Goal: Contribute content

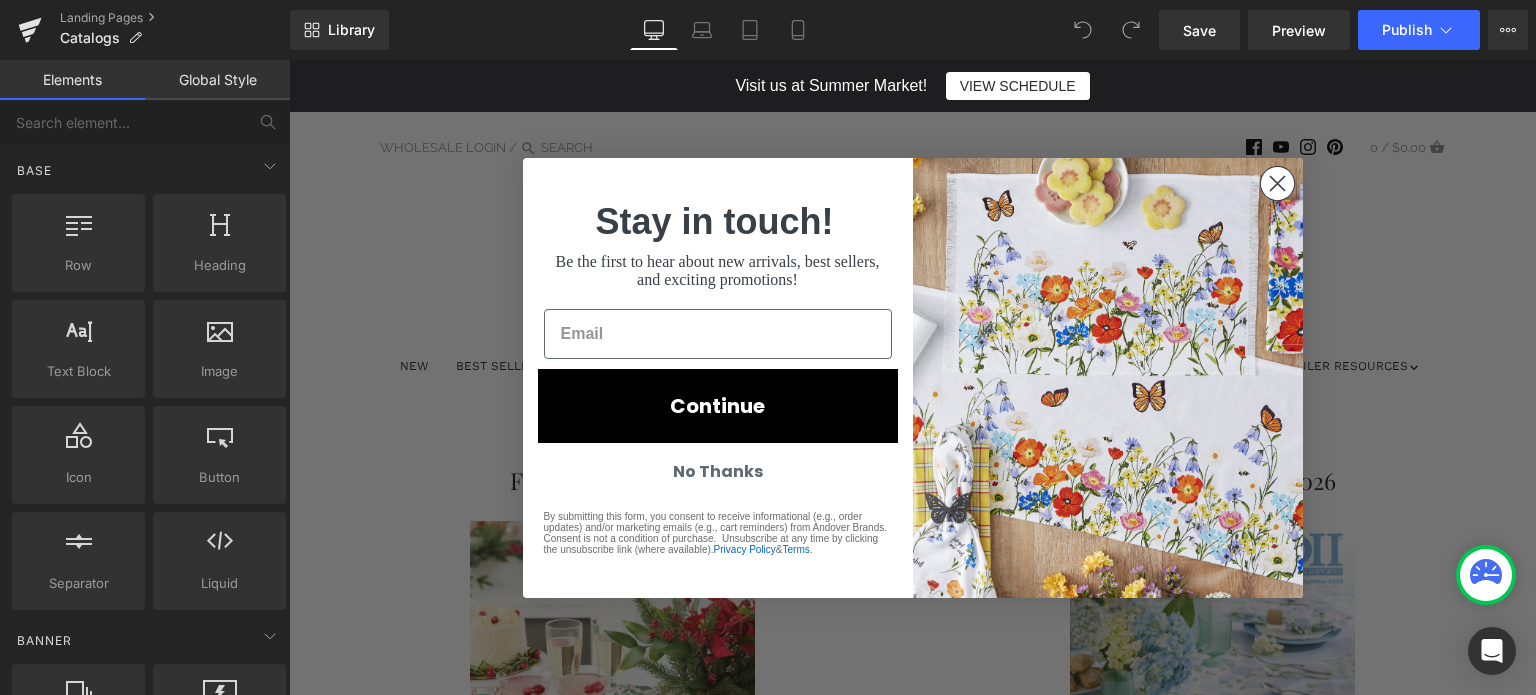
click at [1270, 178] on icon "Close dialog" at bounding box center [1277, 183] width 14 height 14
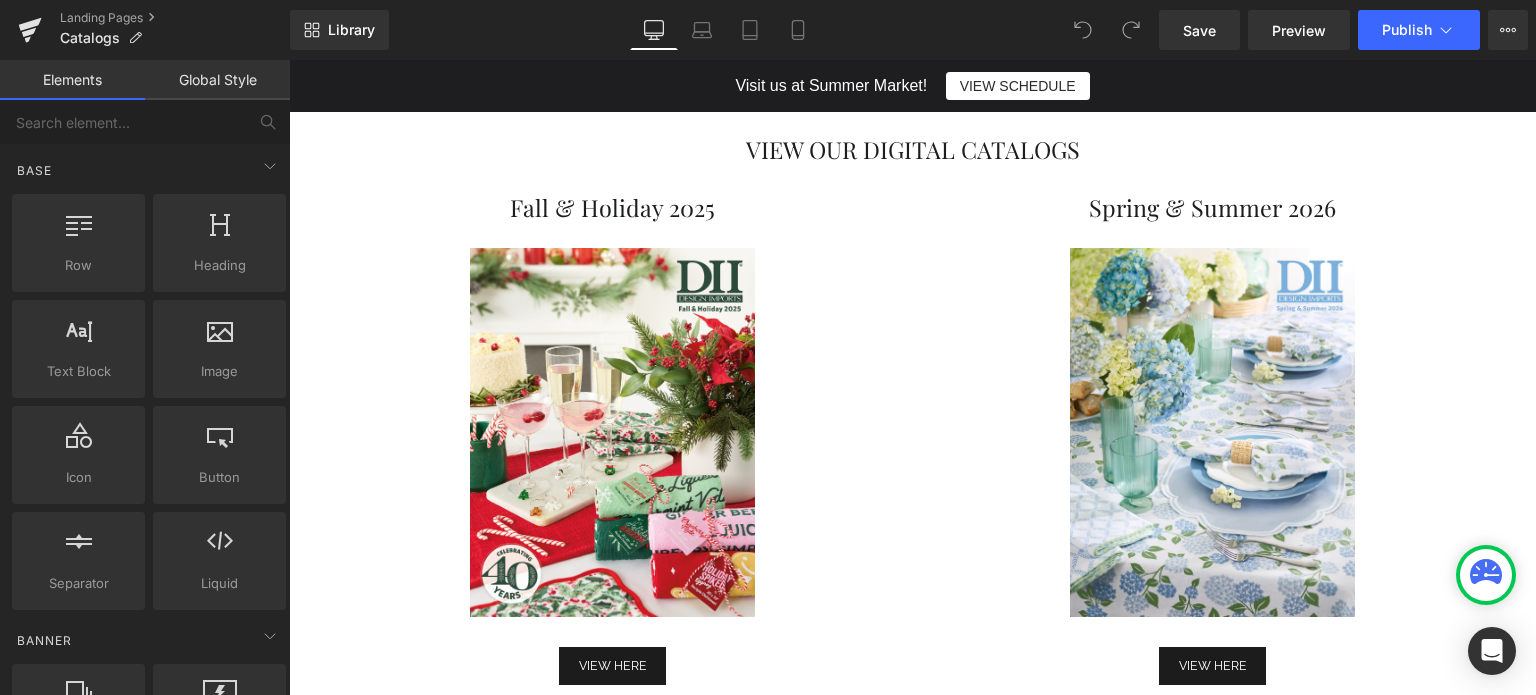
scroll to position [300, 0]
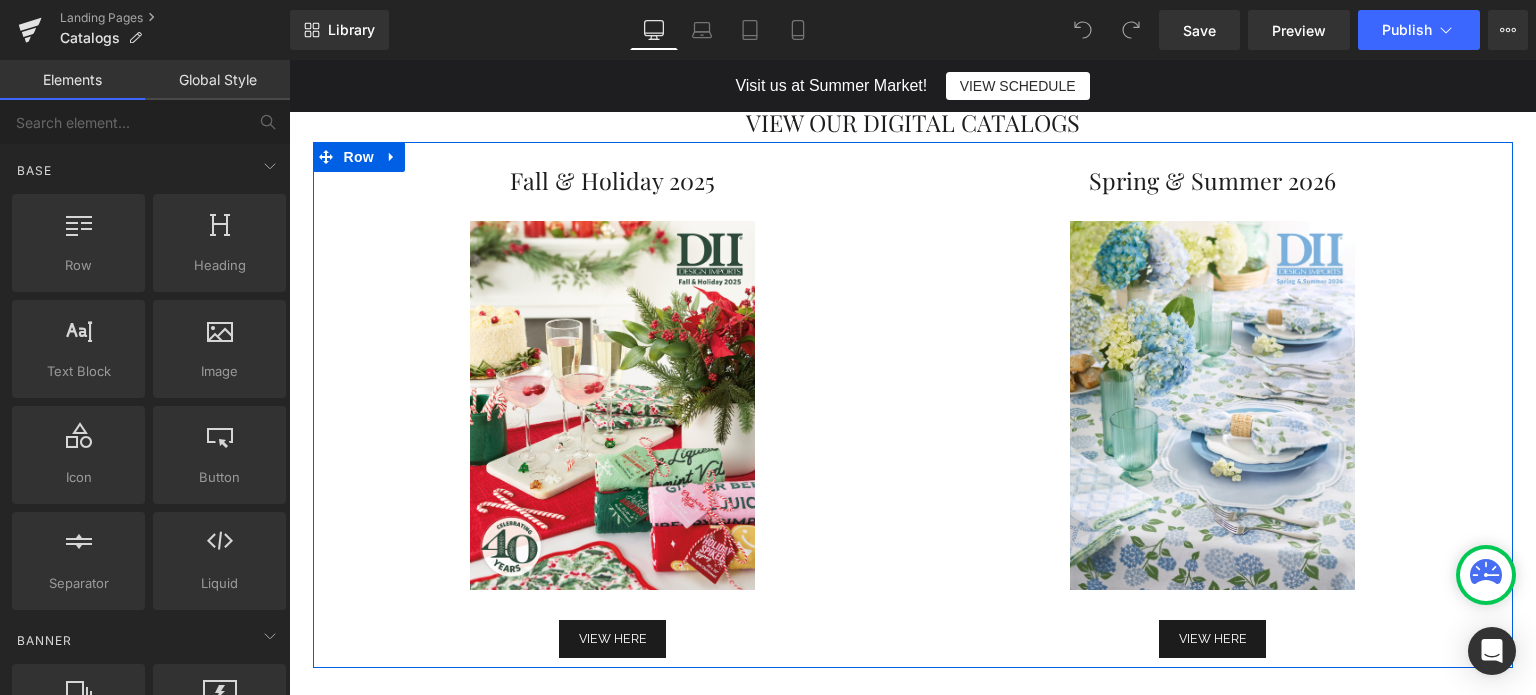
click at [913, 169] on div "Fall & Holiday 2025 Heading Separator Image Separator VIEW HERE Button Spring &…" at bounding box center [913, 404] width 1200 height 525
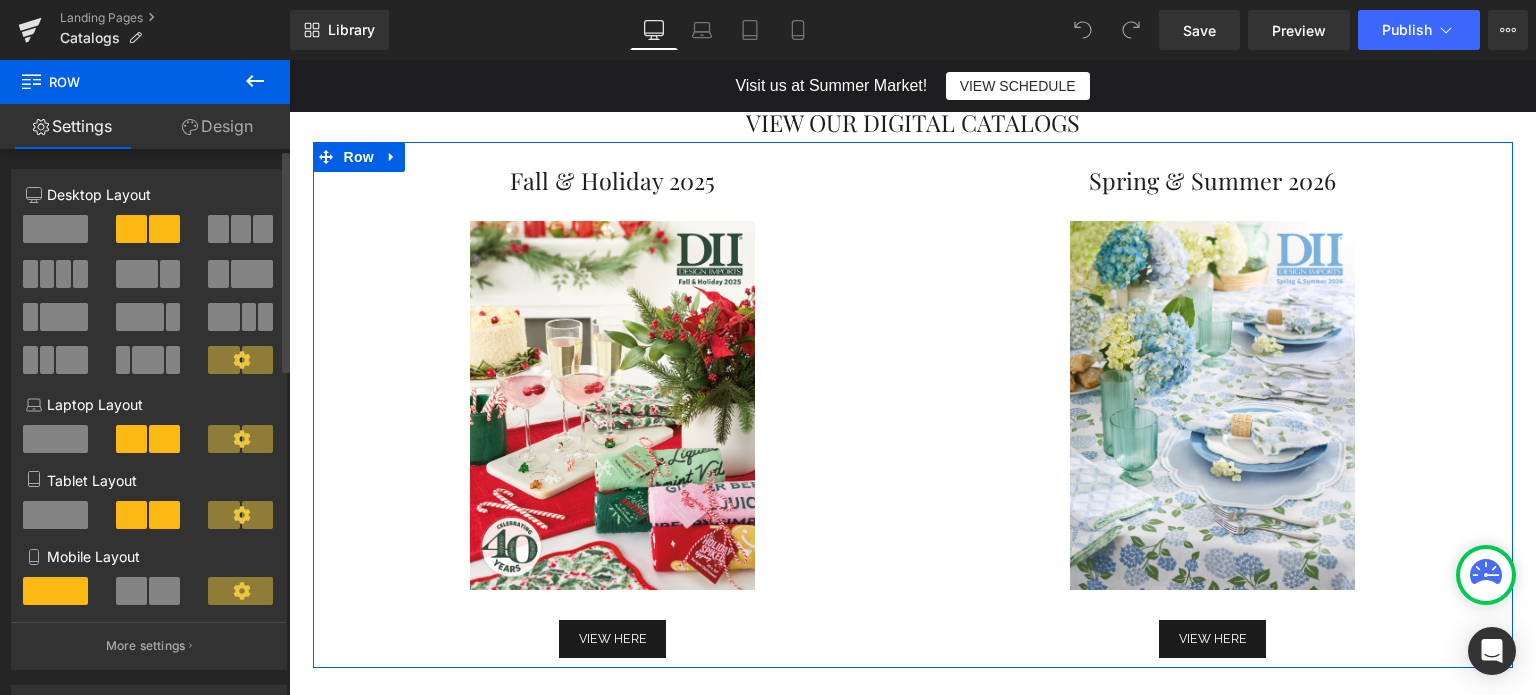
click at [232, 227] on span at bounding box center [241, 229] width 20 height 28
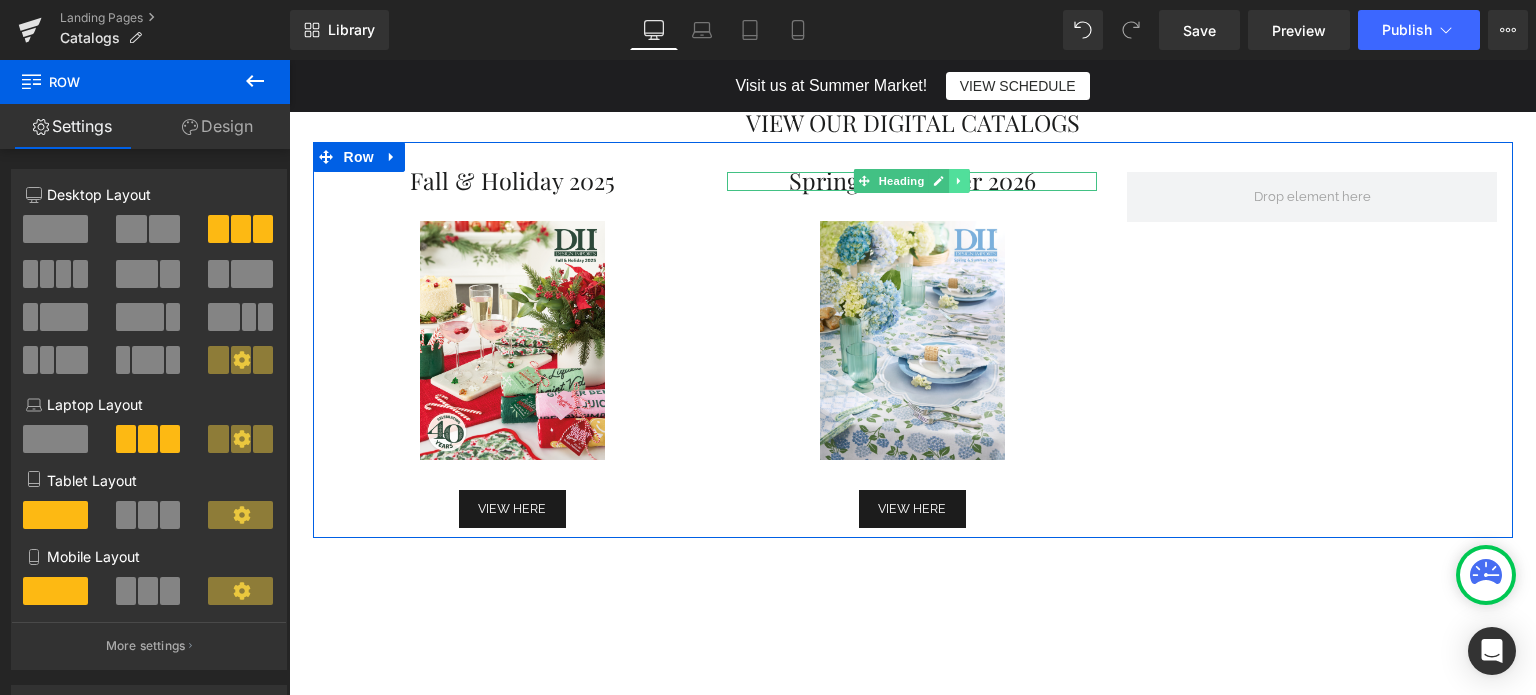
click at [958, 180] on icon at bounding box center [959, 181] width 3 height 7
click at [944, 180] on icon at bounding box center [949, 181] width 11 height 11
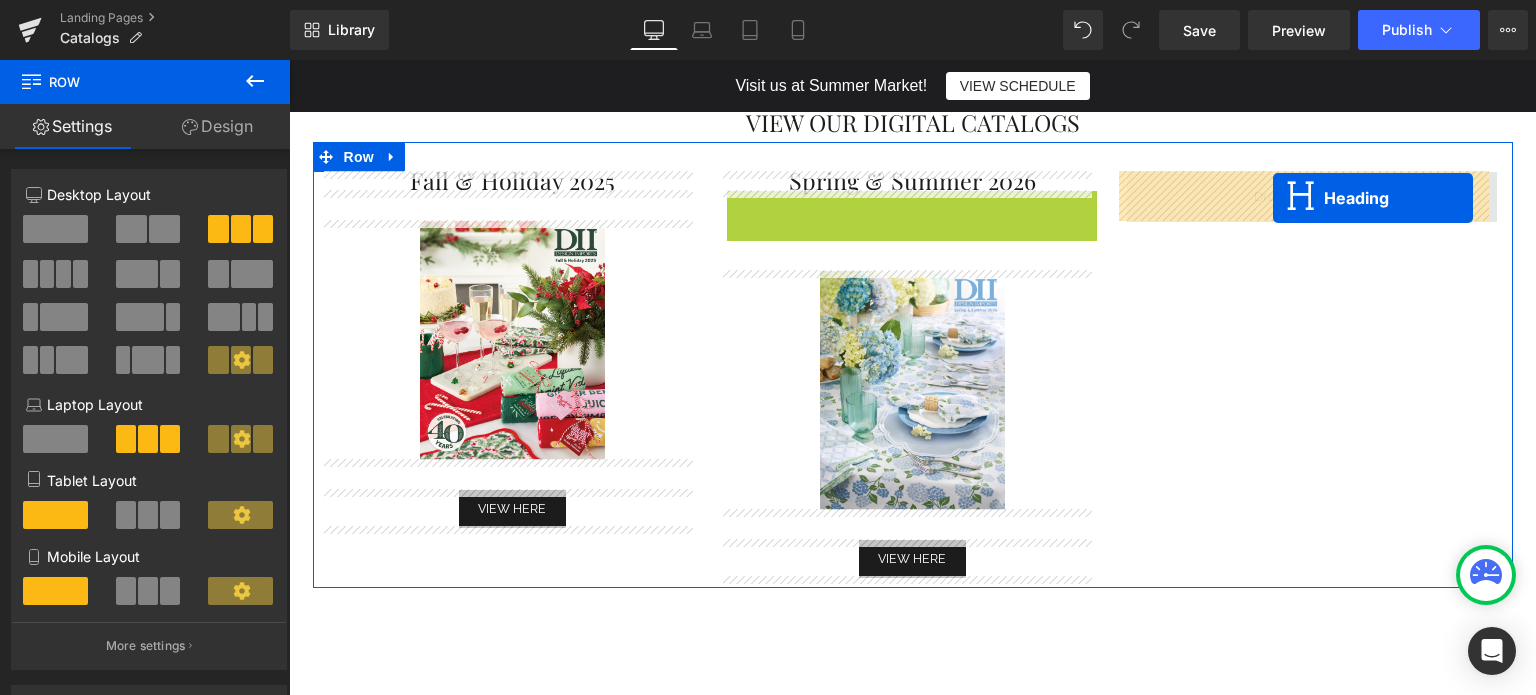
drag, startPoint x: 856, startPoint y: 199, endPoint x: 1273, endPoint y: 198, distance: 416.9
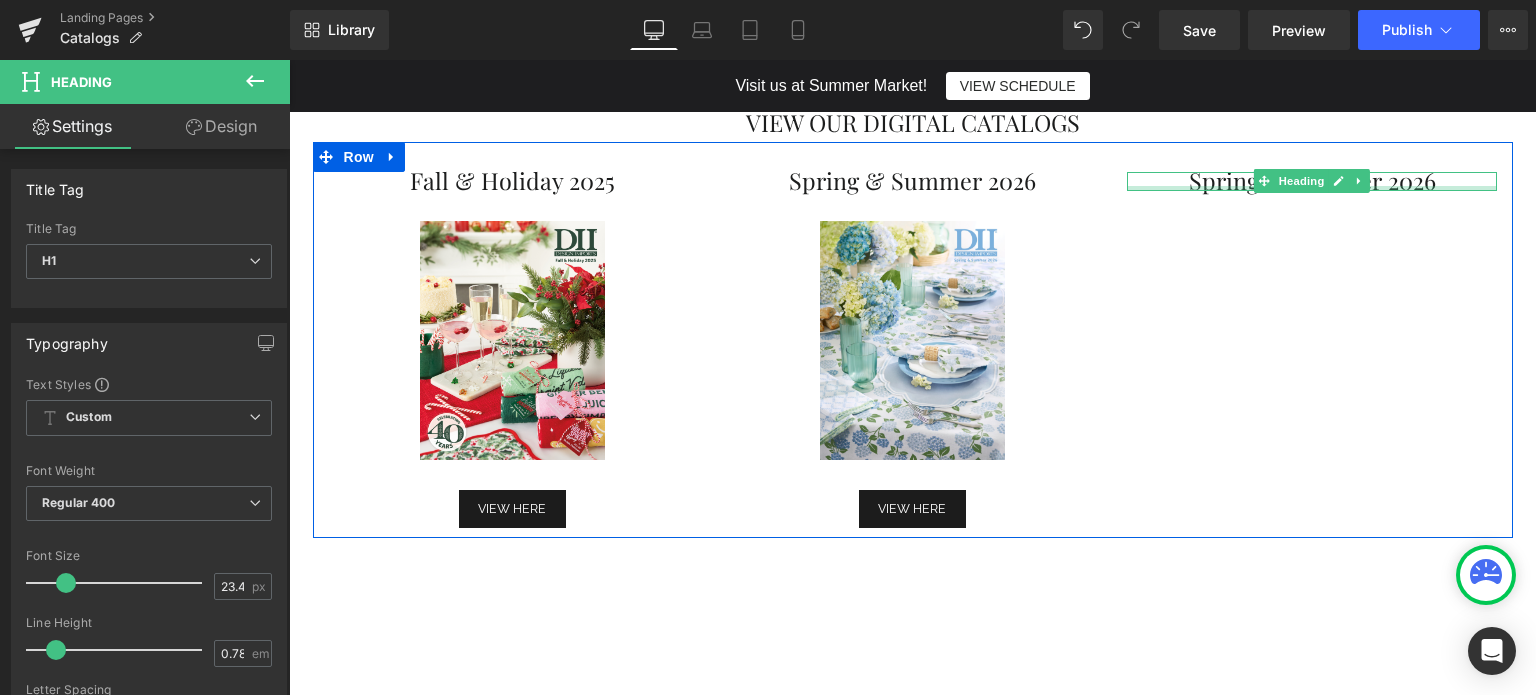
click at [1227, 349] on div "Fall & Holiday 2025 Heading Separator Image Separator VIEW HERE Button Spring &…" at bounding box center [913, 340] width 1200 height 396
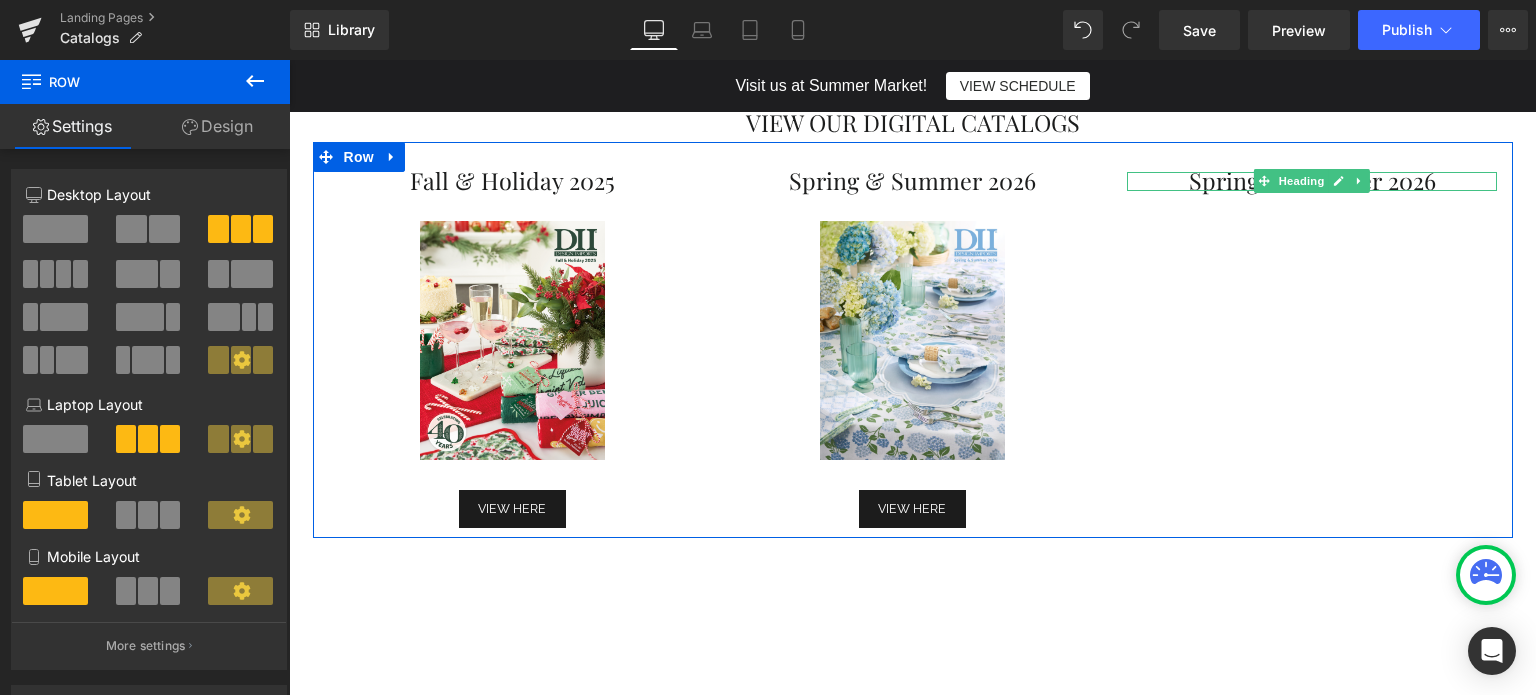
click at [1200, 183] on h1 "Spring & Summer 2026" at bounding box center [1312, 181] width 370 height 18
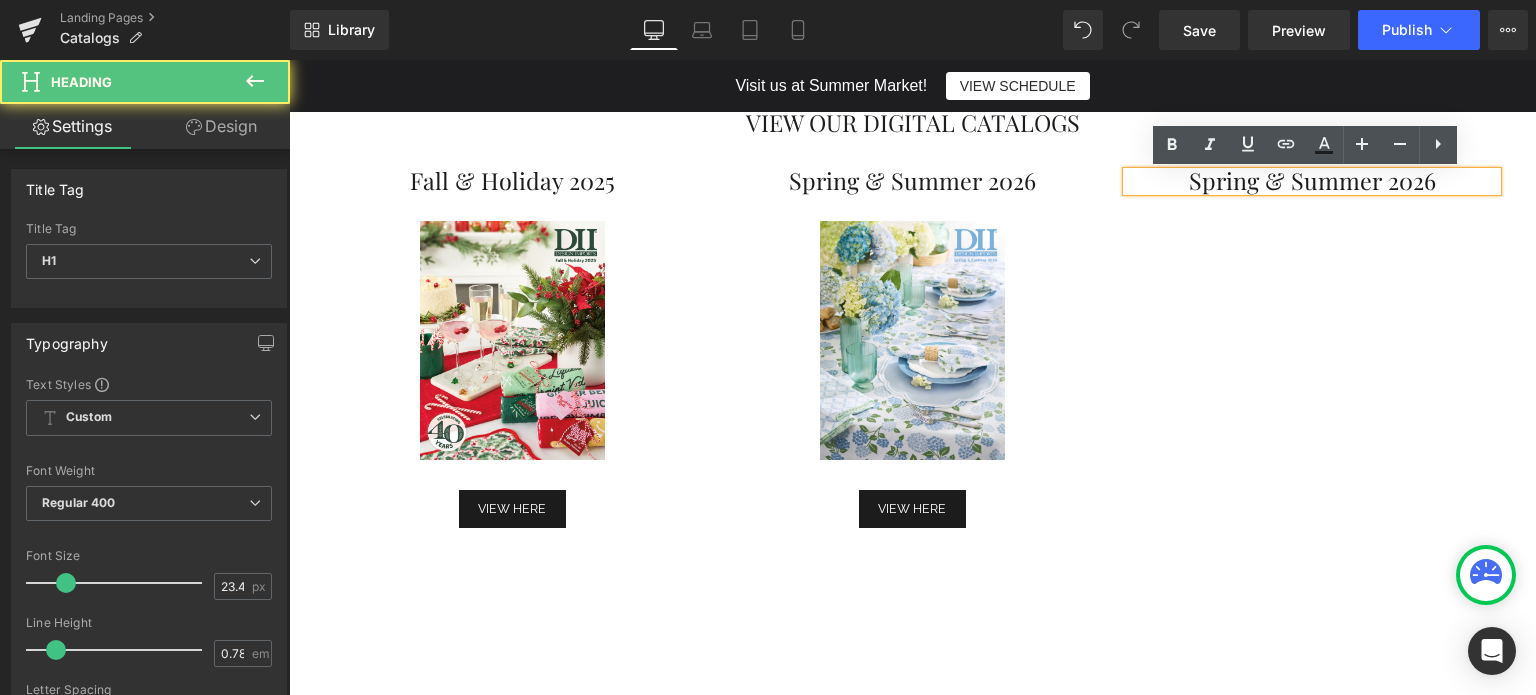
click at [1397, 179] on h1 "Spring & Summer 2026" at bounding box center [1312, 181] width 370 height 18
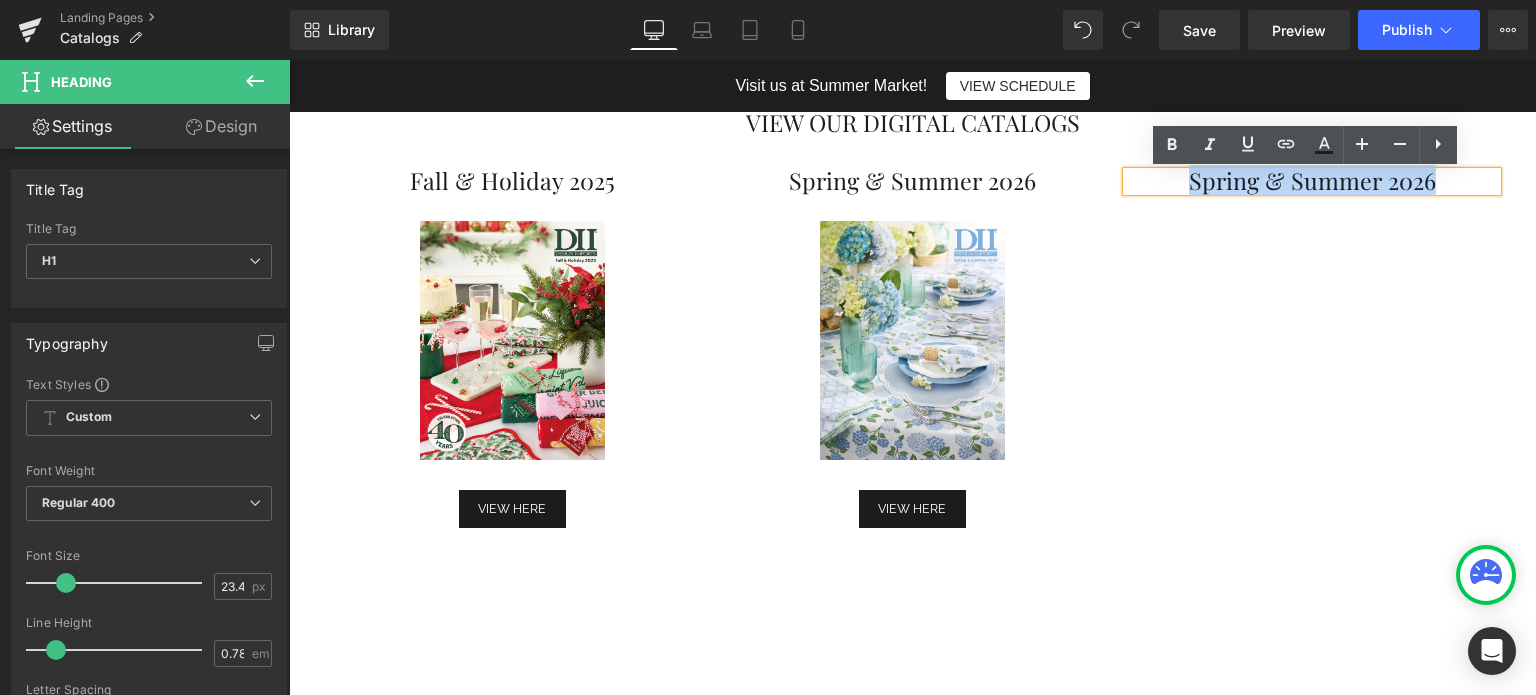
drag, startPoint x: 1452, startPoint y: 184, endPoint x: 1185, endPoint y: 189, distance: 267.0
click at [1185, 189] on h1 "Spring & Summer 2026" at bounding box center [1312, 181] width 370 height 18
click at [1190, 363] on div "Fall & Holiday 2025 Heading Separator Image Separator VIEW HERE Button Spring &…" at bounding box center [913, 340] width 1200 height 396
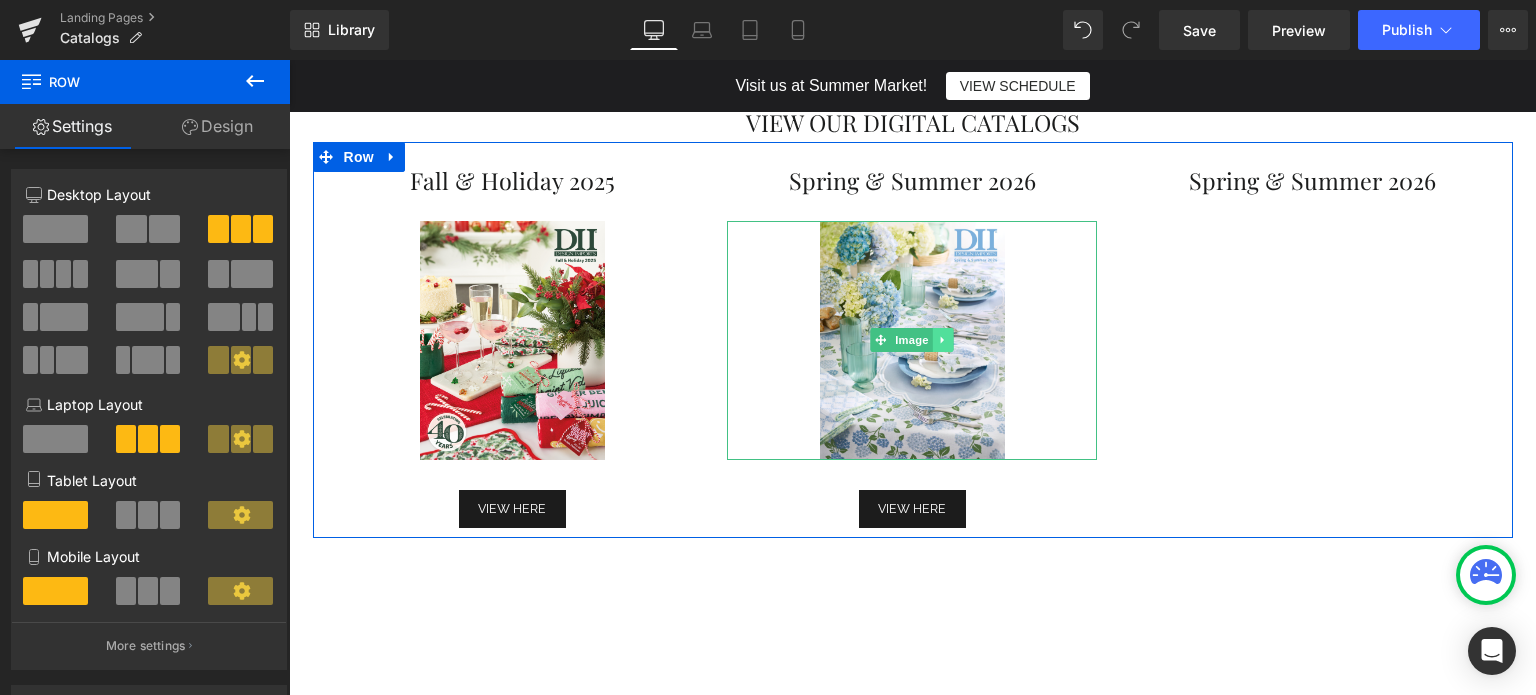
click at [938, 336] on icon at bounding box center [943, 340] width 11 height 12
click at [924, 347] on link at bounding box center [933, 340] width 21 height 24
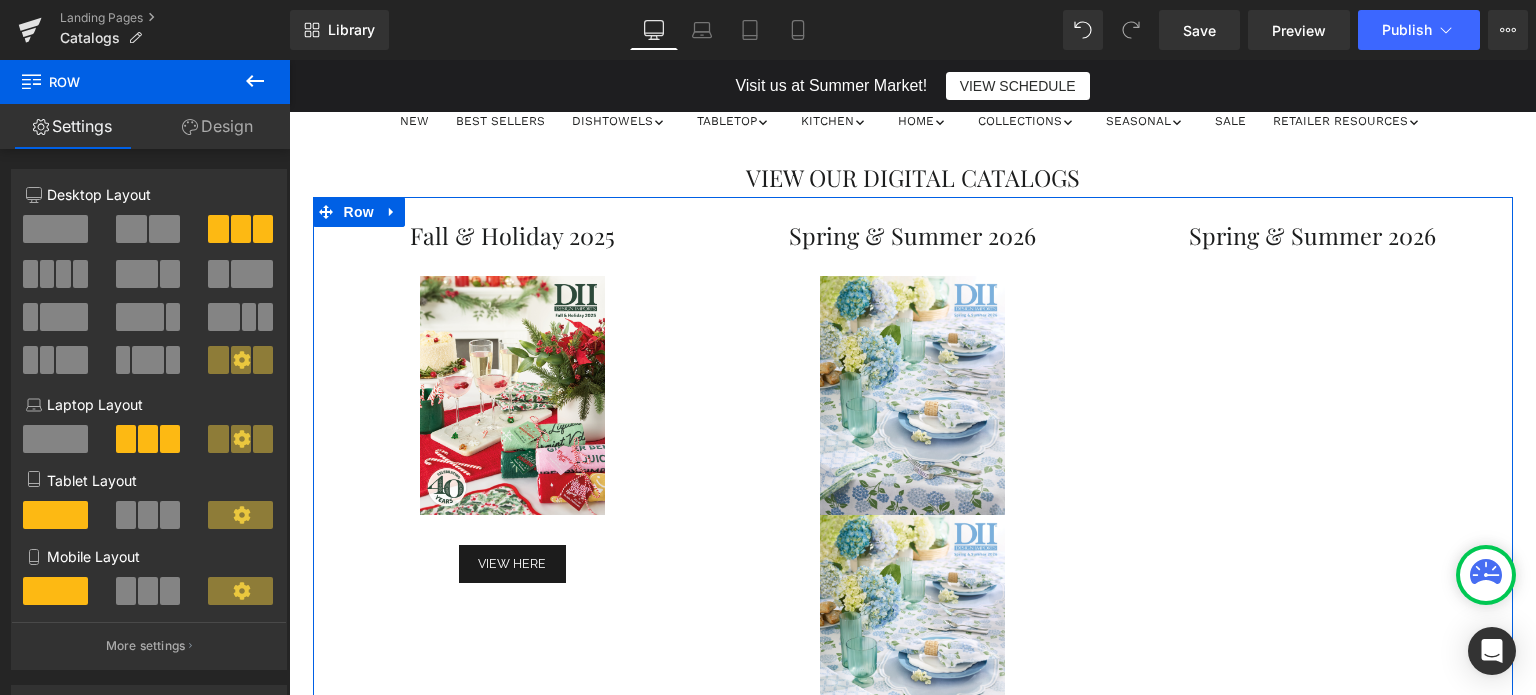
scroll to position [420, 0]
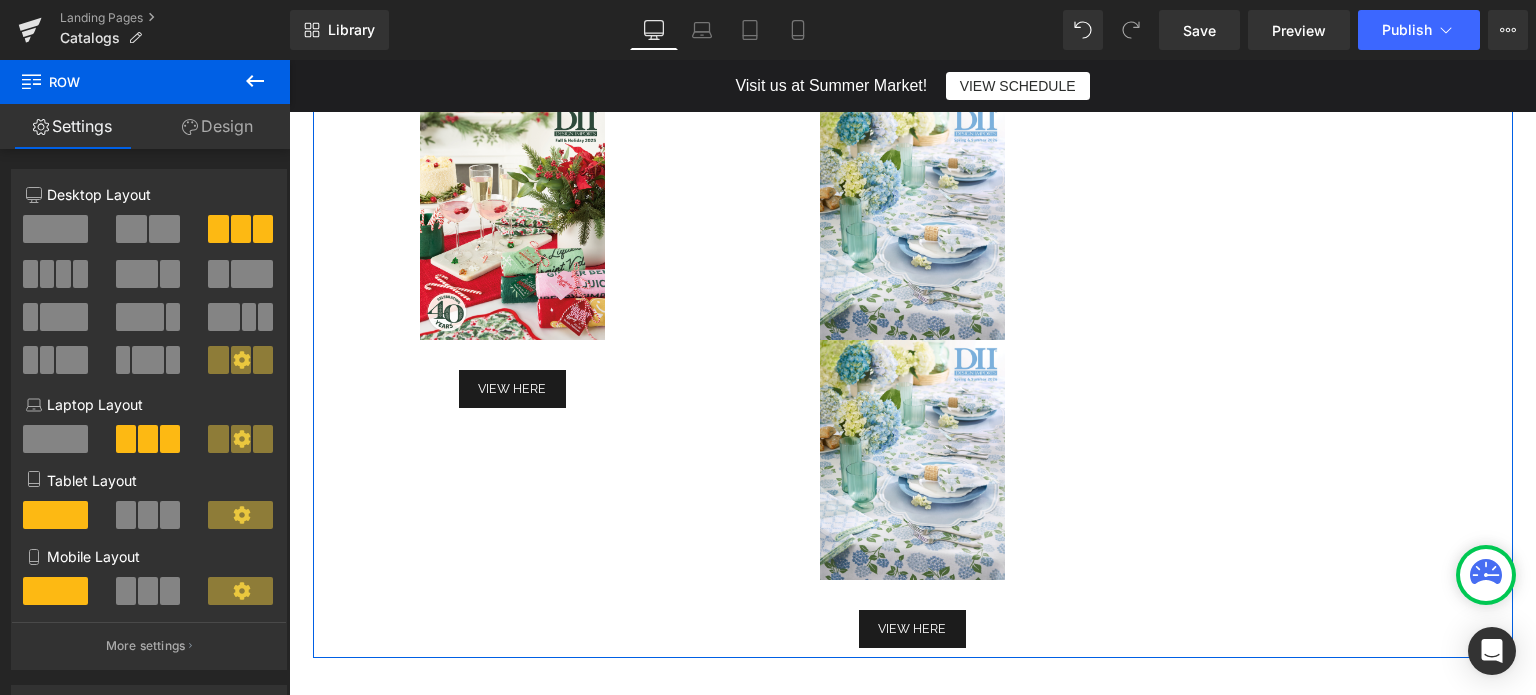
click at [1073, 543] on link at bounding box center [912, 459] width 370 height 239
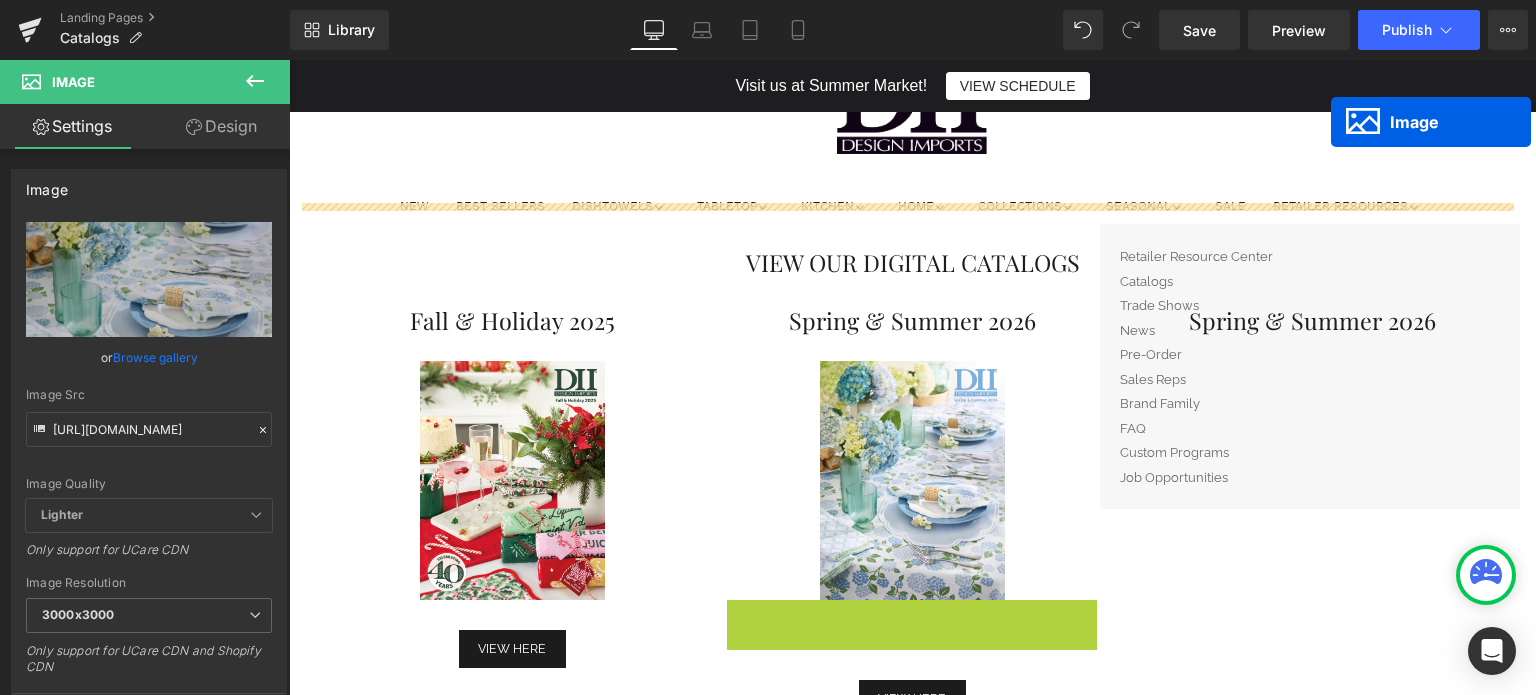
scroll to position [120, 0]
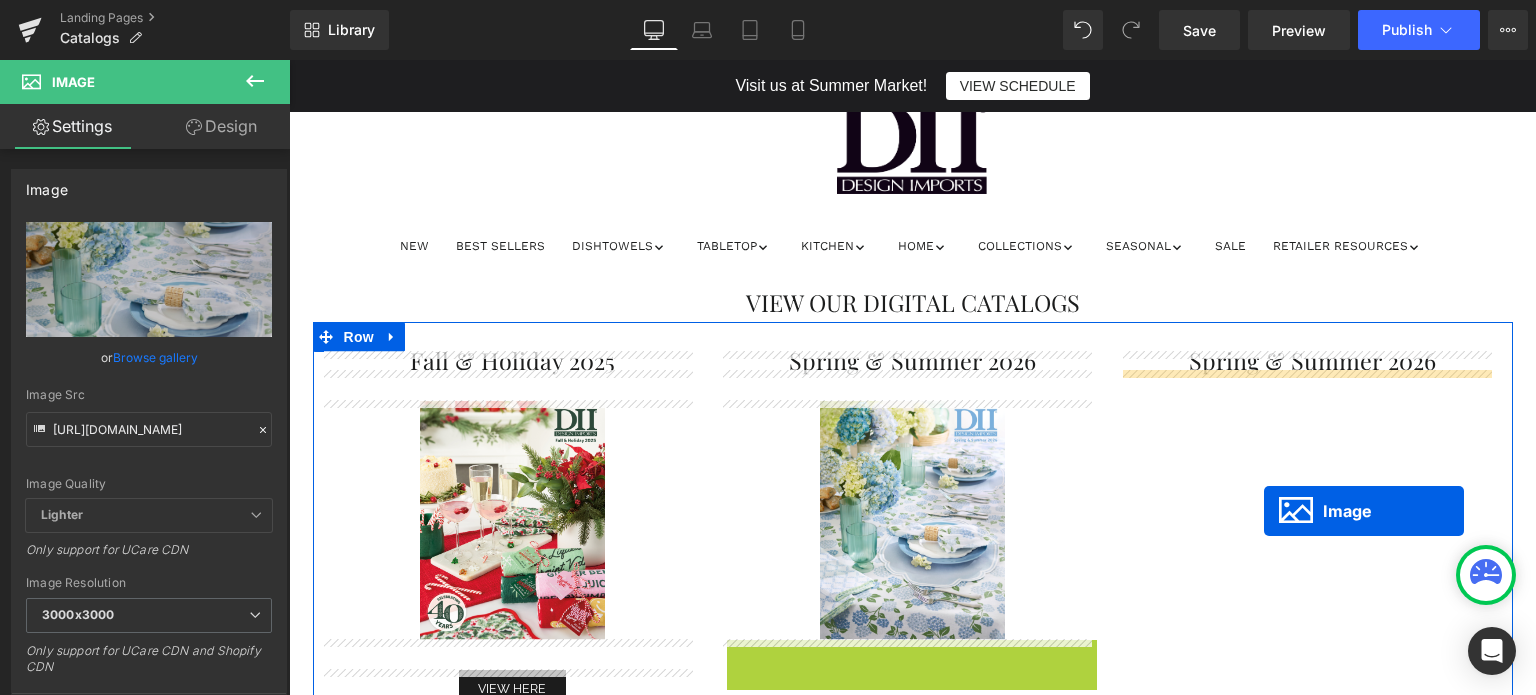
drag, startPoint x: 874, startPoint y: 463, endPoint x: 1260, endPoint y: 473, distance: 386.0
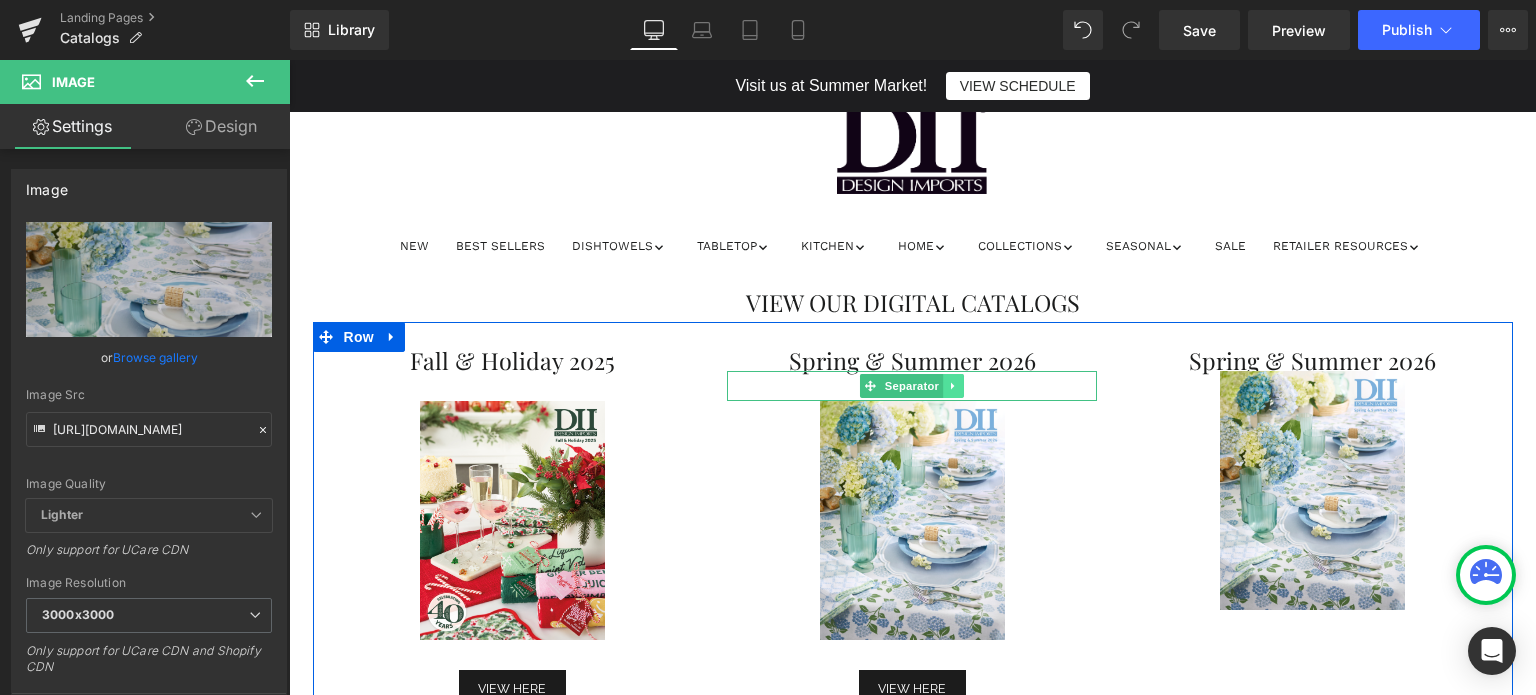
click at [952, 387] on icon at bounding box center [953, 385] width 3 height 7
click at [939, 386] on icon at bounding box center [943, 386] width 11 height 12
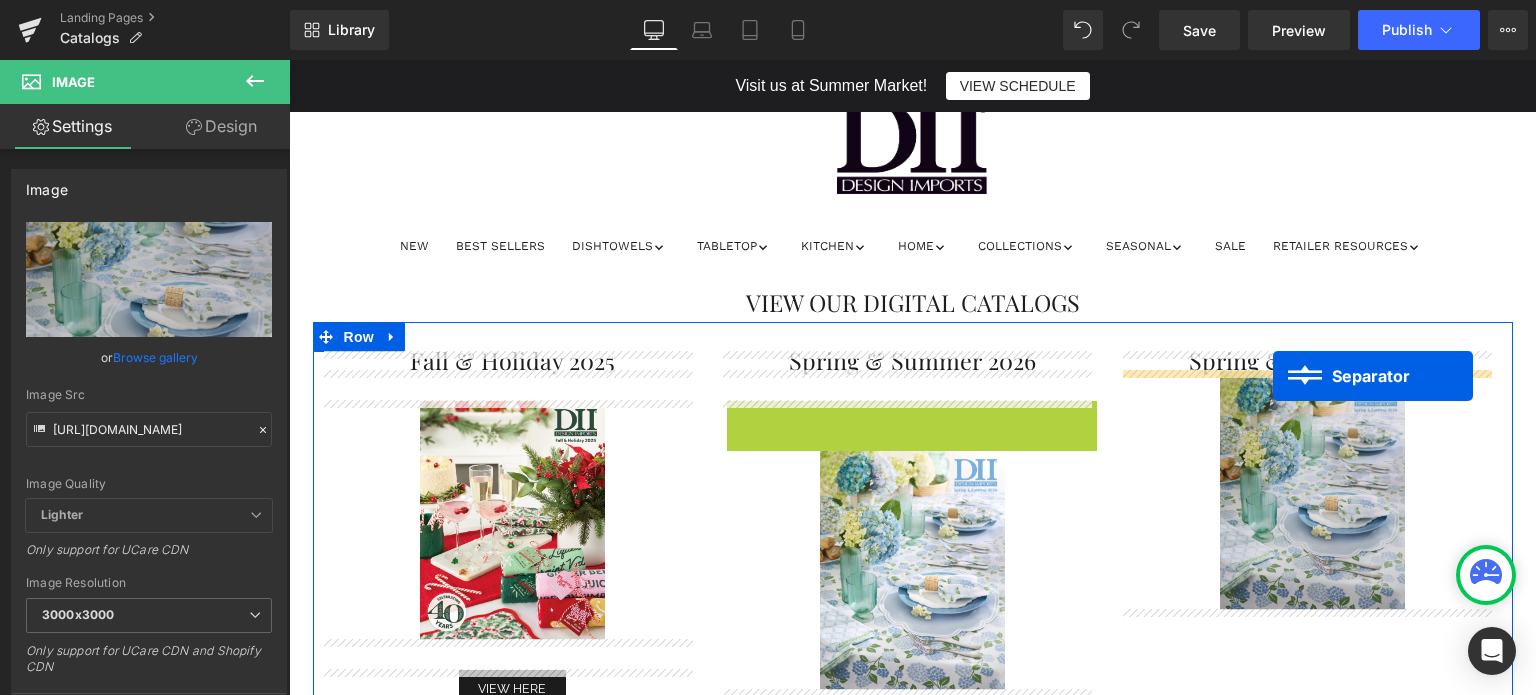
drag, startPoint x: 868, startPoint y: 415, endPoint x: 1273, endPoint y: 376, distance: 406.8
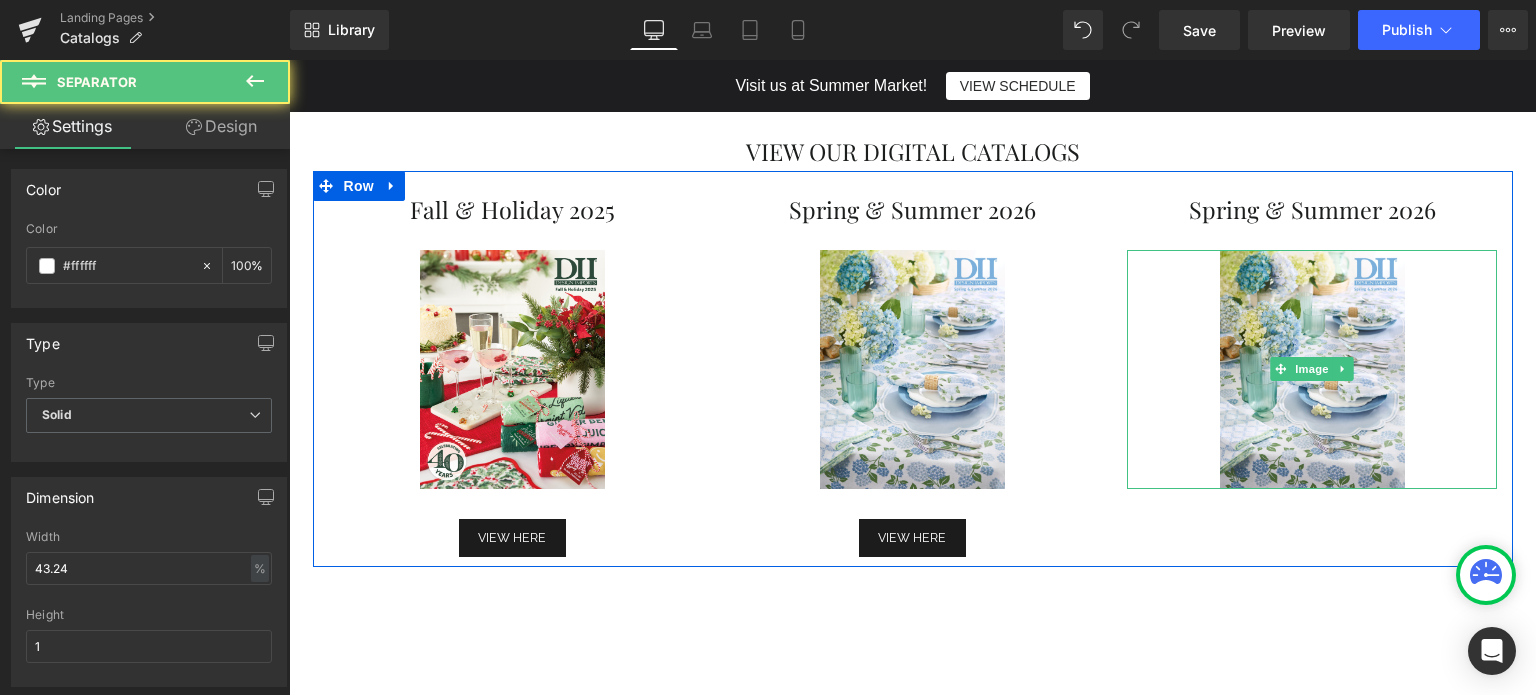
scroll to position [420, 0]
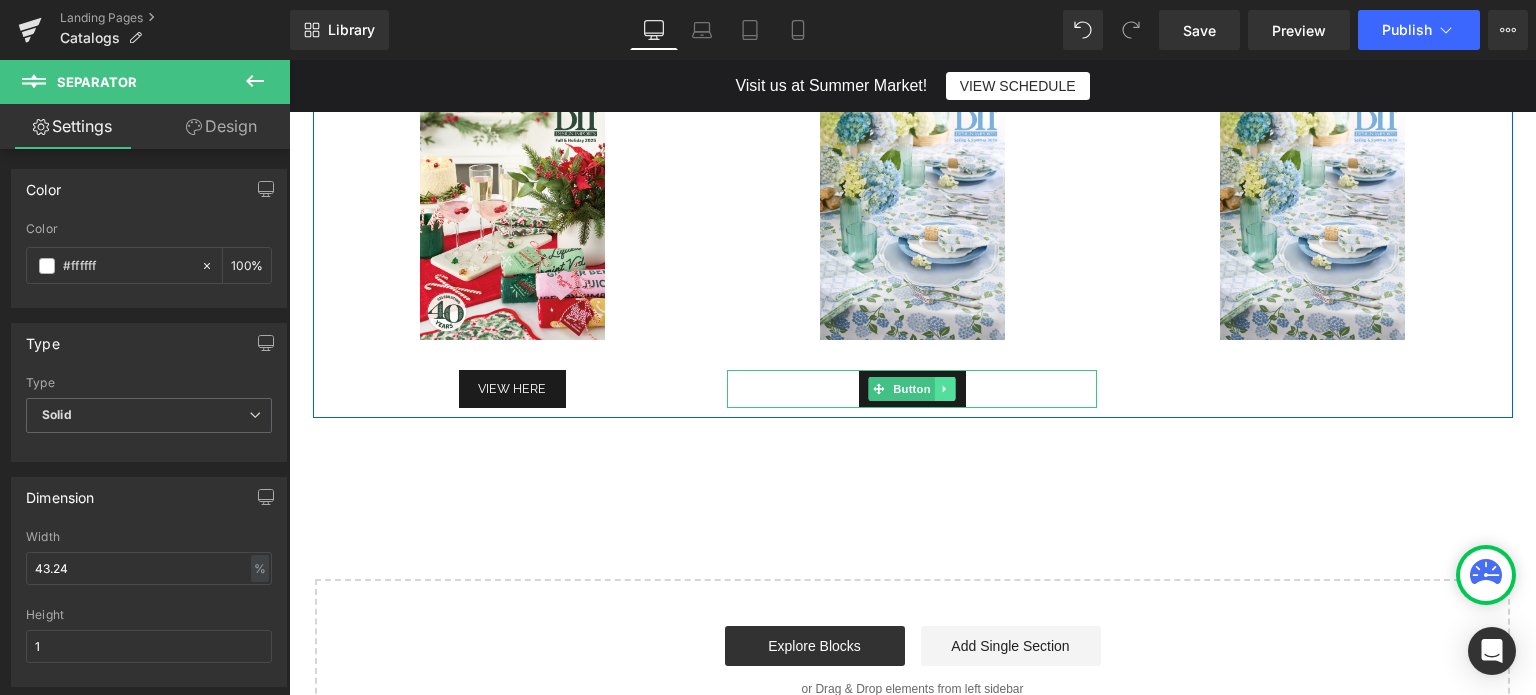
click at [940, 390] on icon at bounding box center [945, 389] width 11 height 12
click at [935, 390] on link at bounding box center [935, 389] width 21 height 24
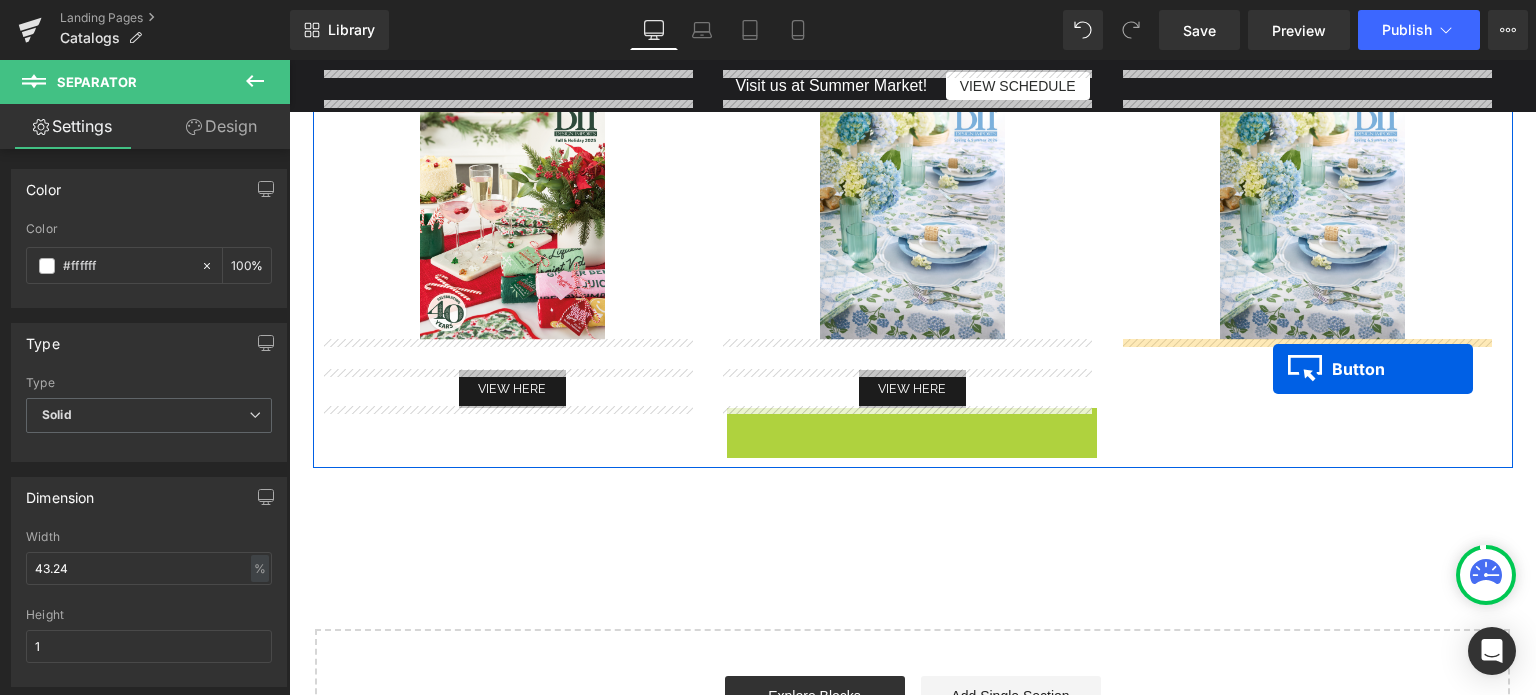
drag, startPoint x: 873, startPoint y: 426, endPoint x: 1273, endPoint y: 369, distance: 403.9
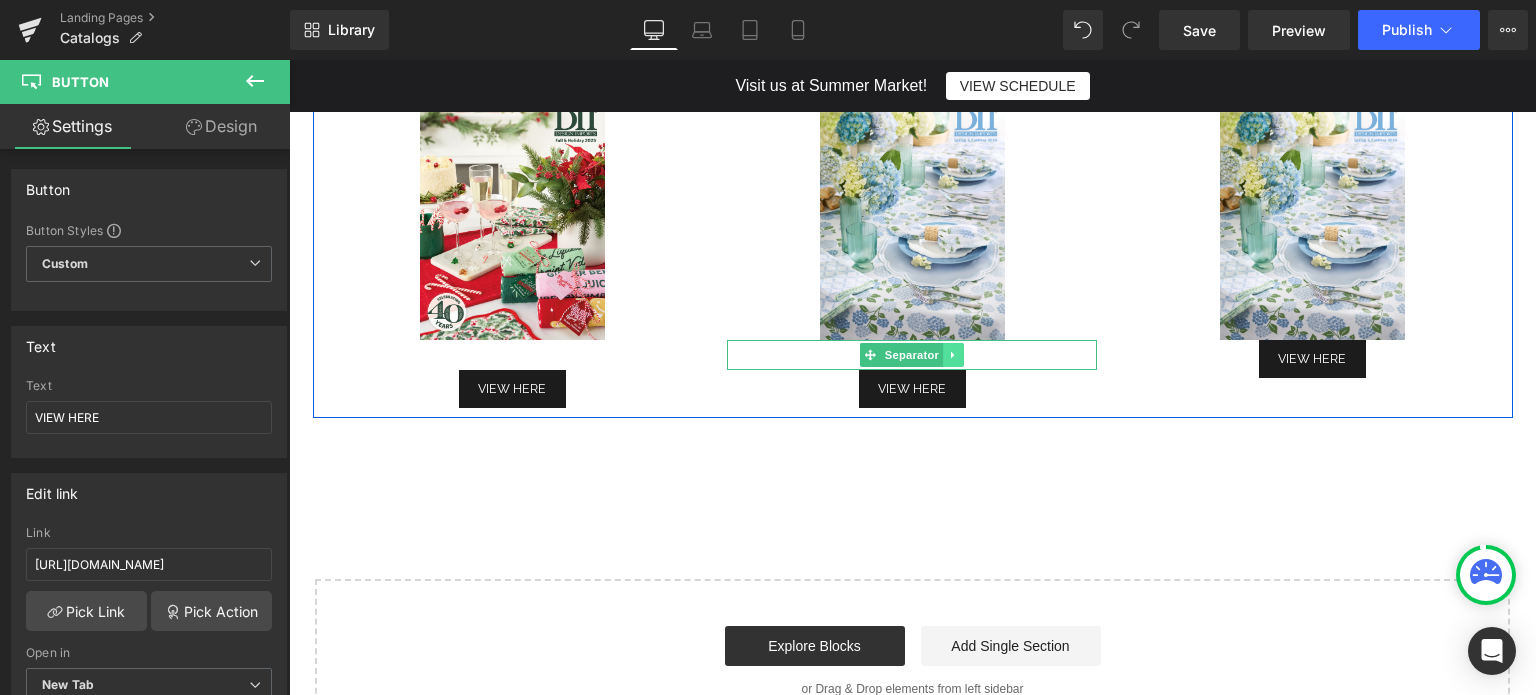
click at [944, 354] on link at bounding box center [954, 355] width 21 height 24
click at [940, 354] on icon at bounding box center [943, 355] width 11 height 11
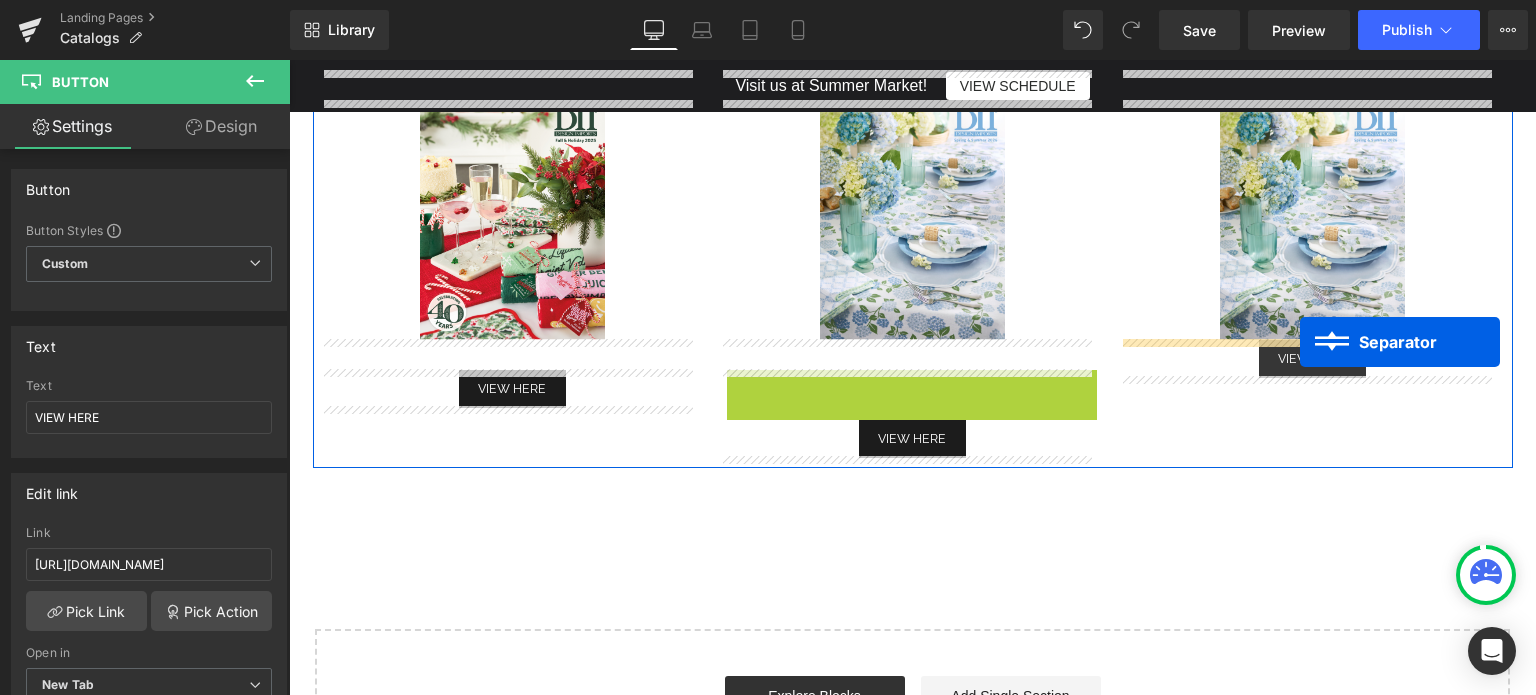
drag, startPoint x: 861, startPoint y: 379, endPoint x: 1300, endPoint y: 342, distance: 440.4
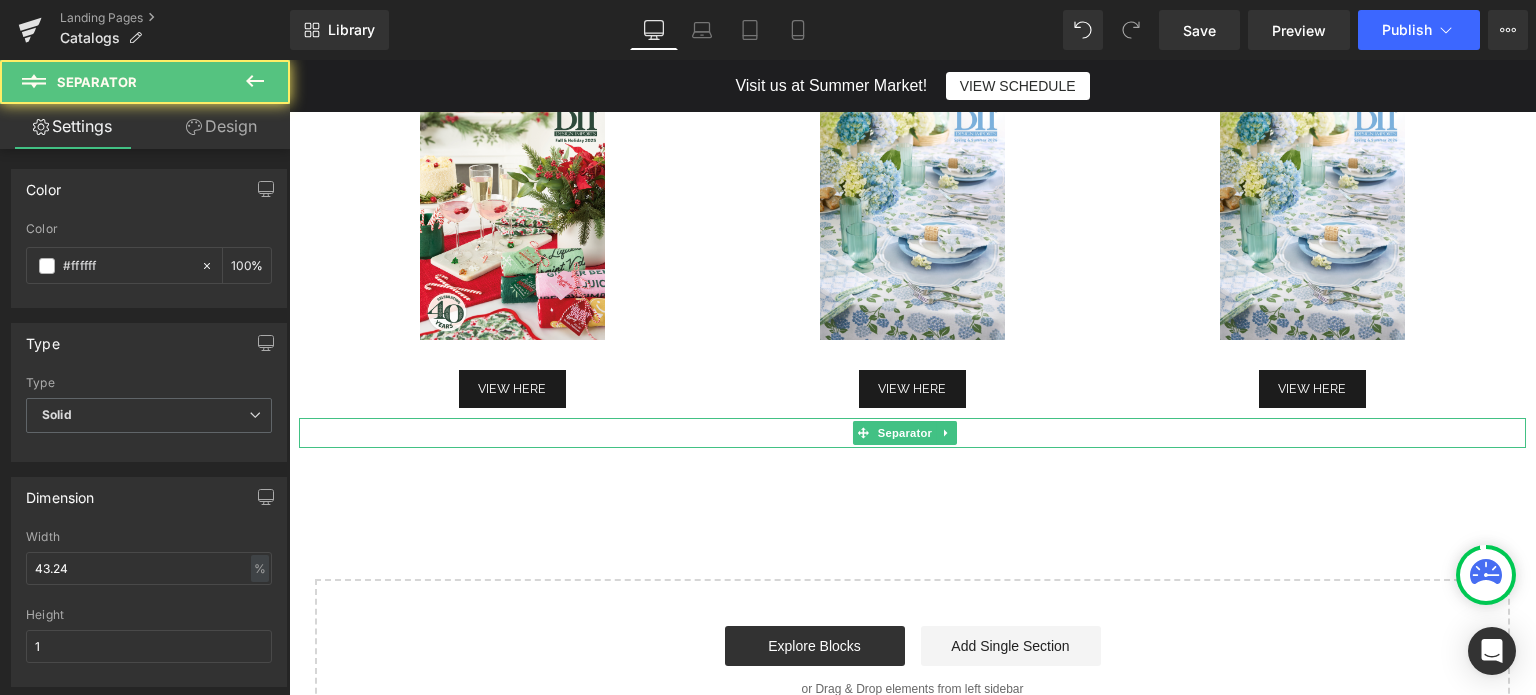
click at [1286, 439] on div at bounding box center [912, 433] width 1227 height 30
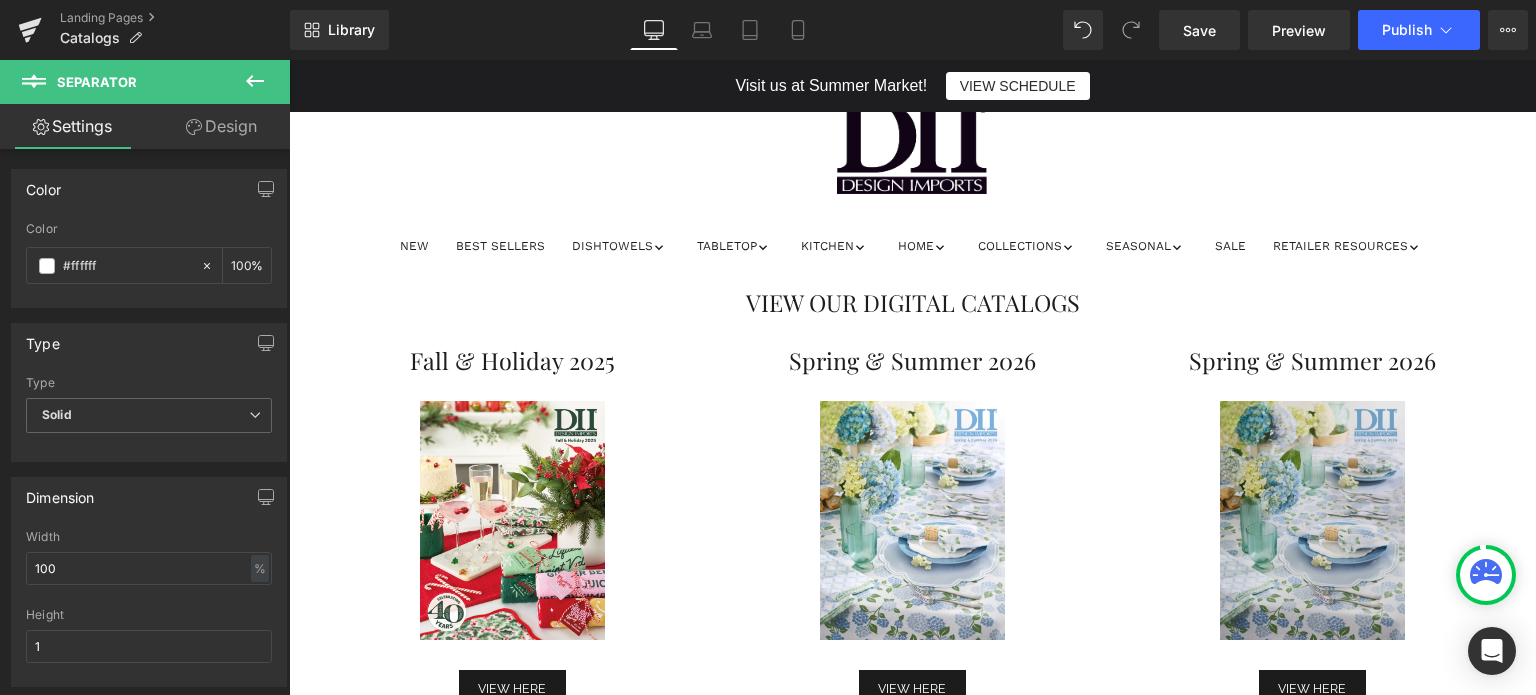
scroll to position [220, 0]
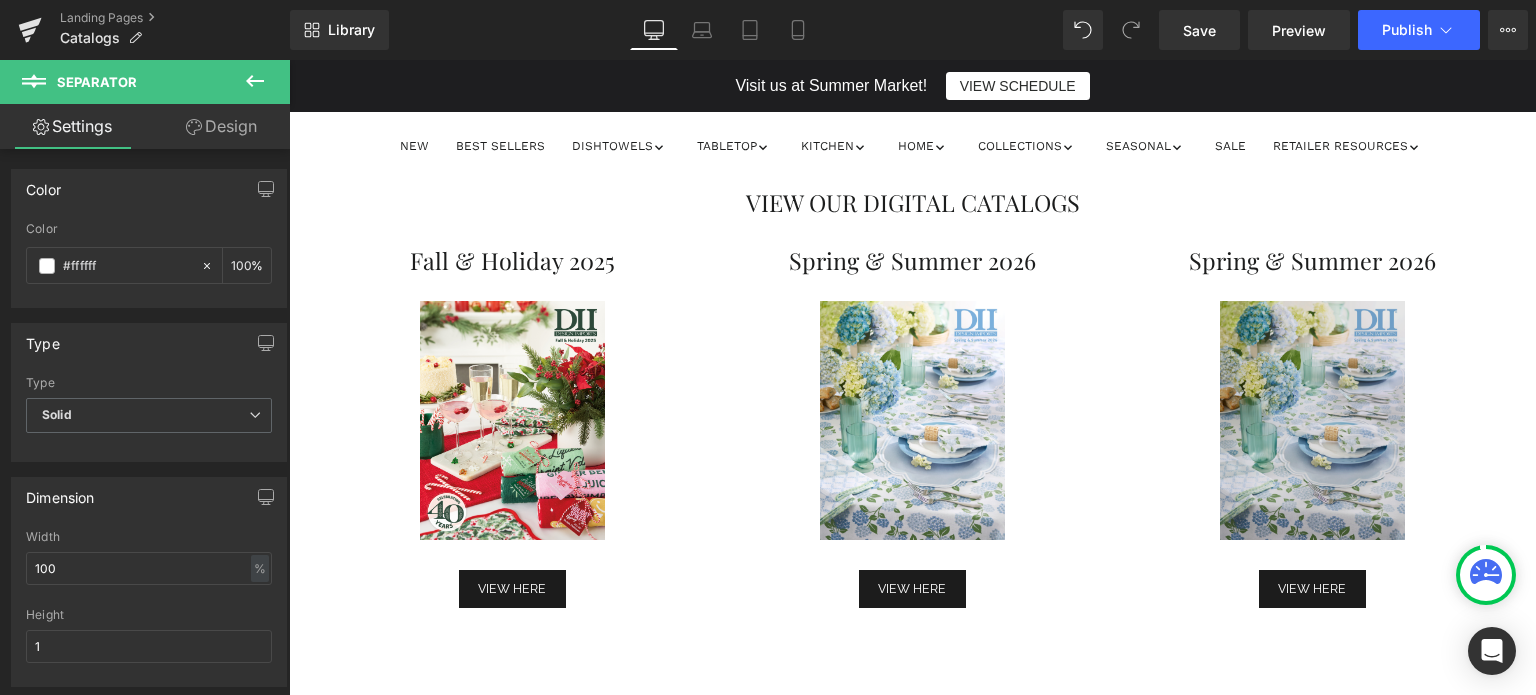
click at [1317, 396] on img at bounding box center [1312, 420] width 185 height 239
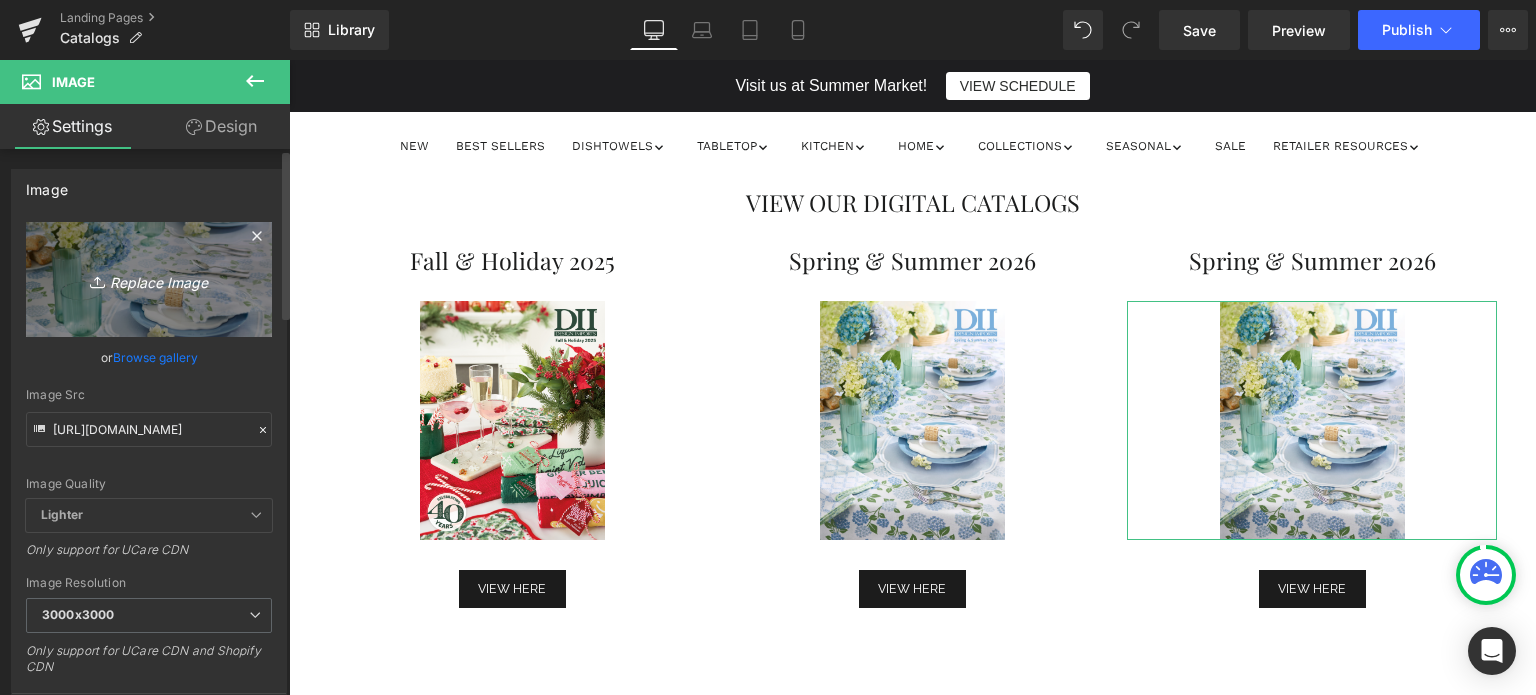
click at [202, 268] on icon "Replace Image" at bounding box center [149, 279] width 160 height 25
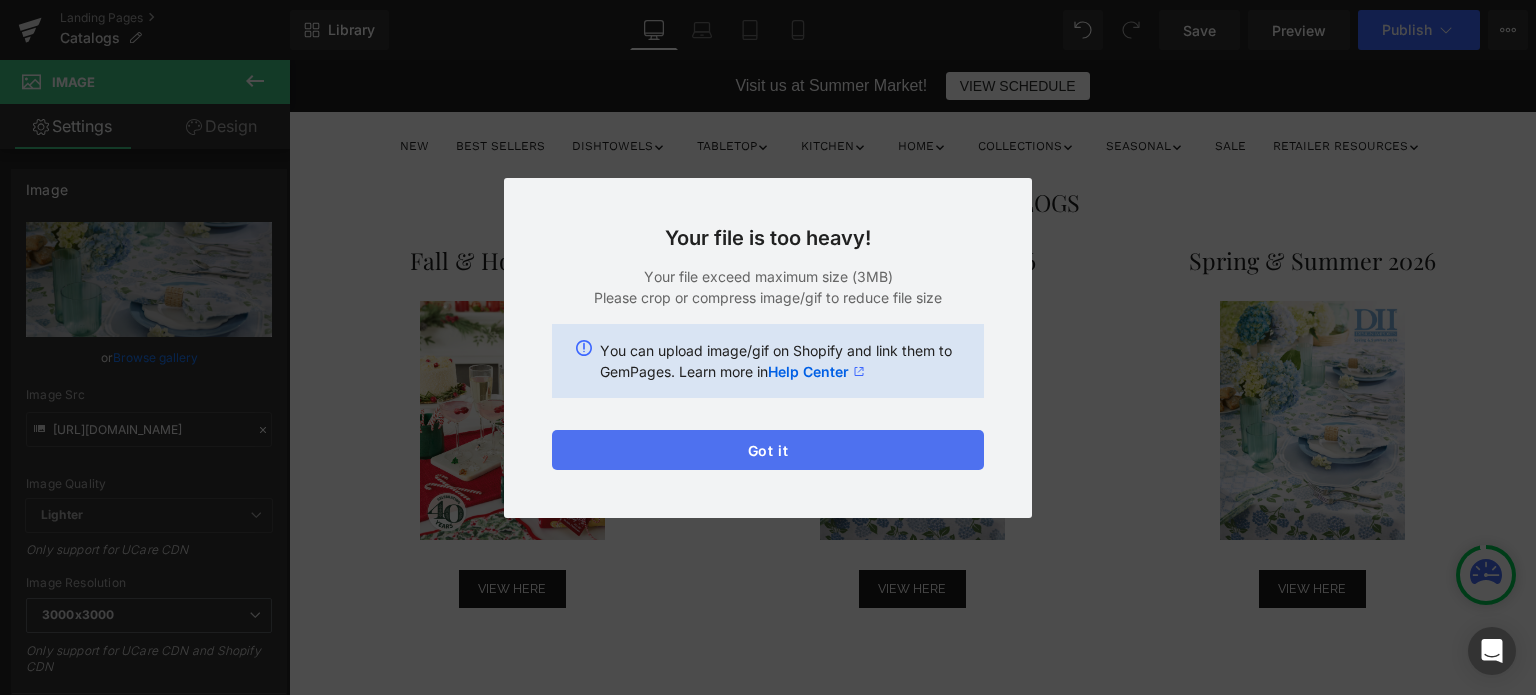
click at [777, 450] on button "Got it" at bounding box center [768, 450] width 432 height 40
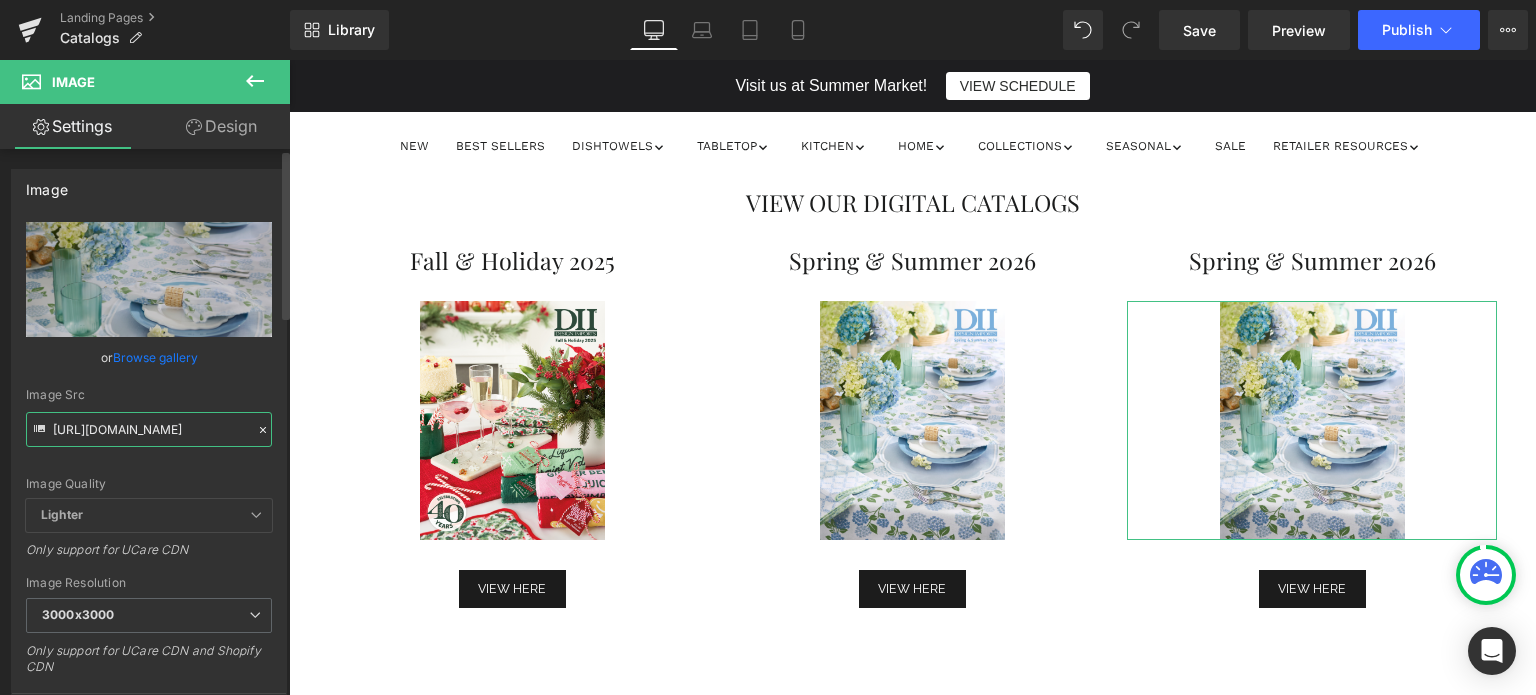
drag, startPoint x: 157, startPoint y: 422, endPoint x: 236, endPoint y: 430, distance: 79.4
click at [157, 422] on input "[URL][DOMAIN_NAME]" at bounding box center [149, 429] width 246 height 35
paste input "SS26_Lemon_Grove_Cover.jpg?v=1755181732"
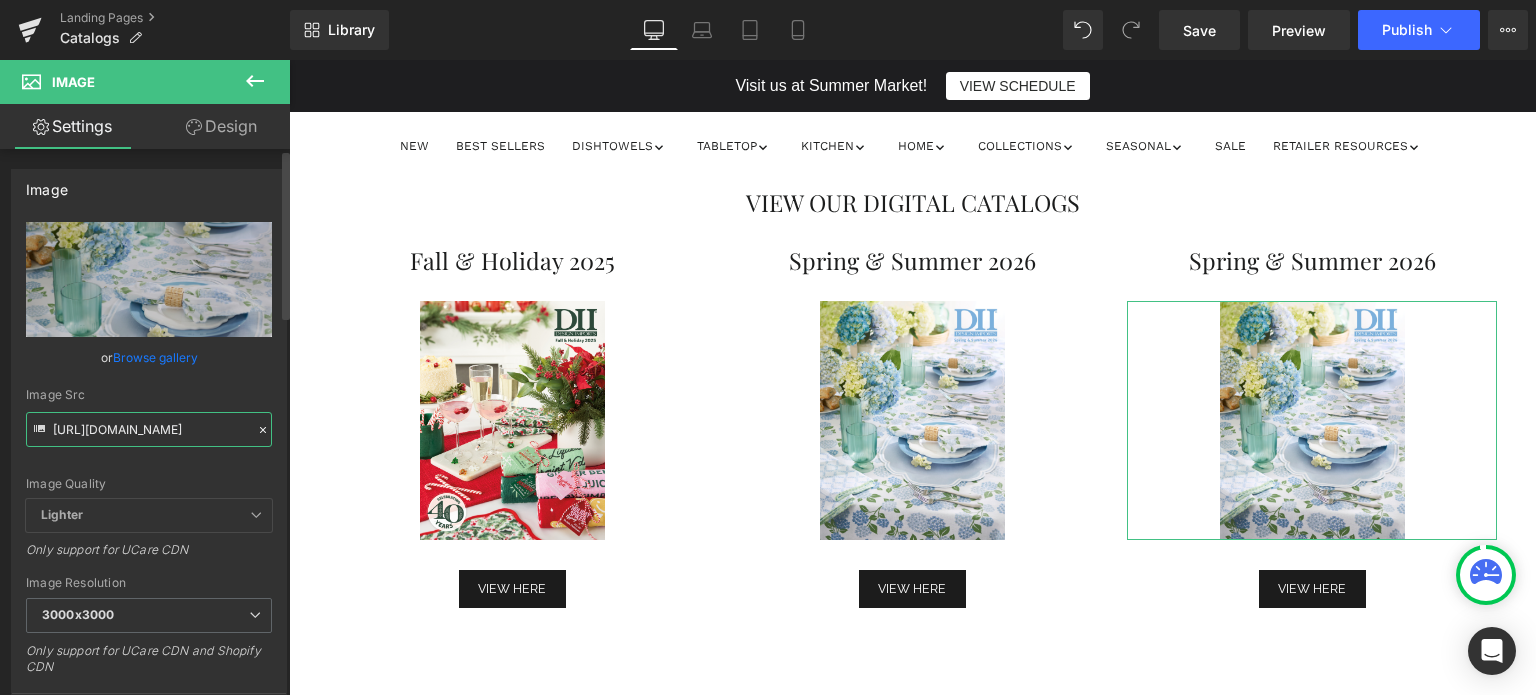
scroll to position [0, 356]
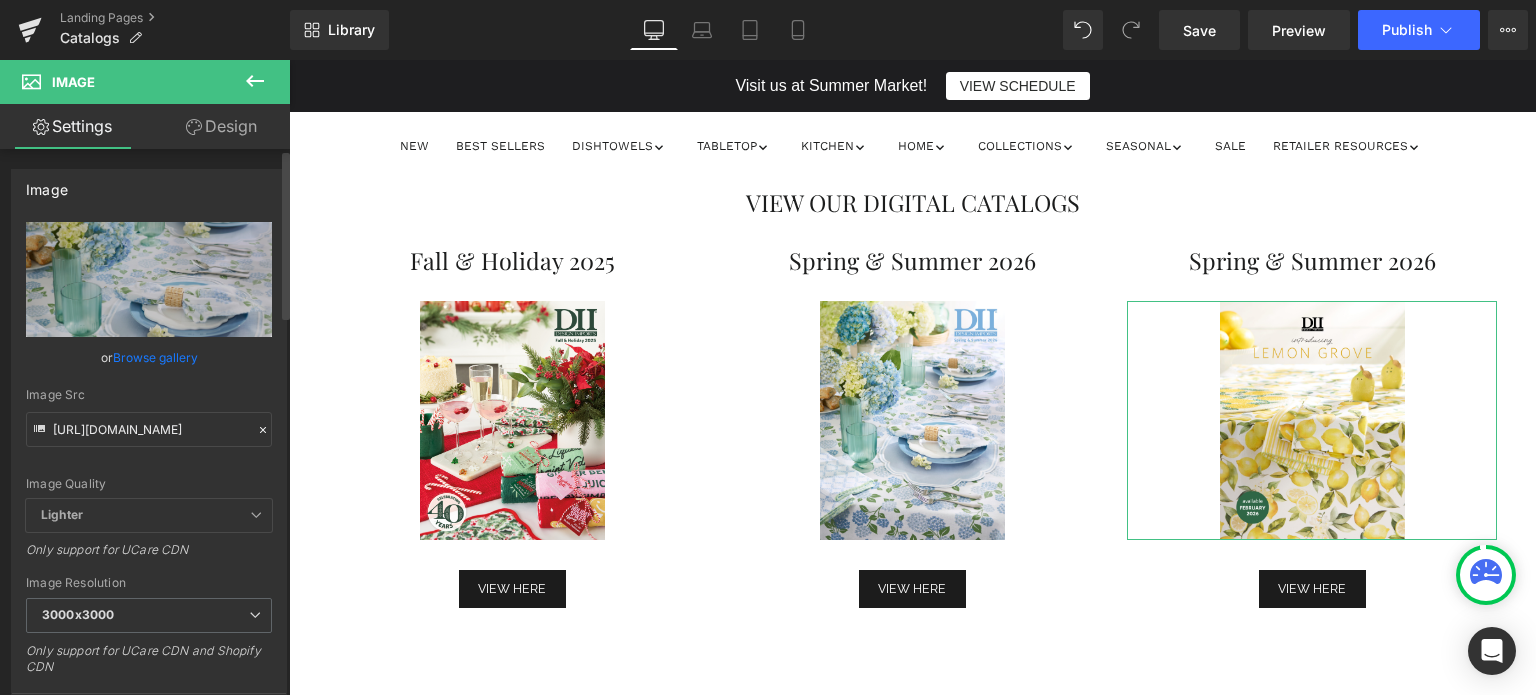
click at [210, 461] on div "Image Quality Lighter Lightest Lighter Lighter Lightest Only support for UCare …" at bounding box center [149, 360] width 246 height 277
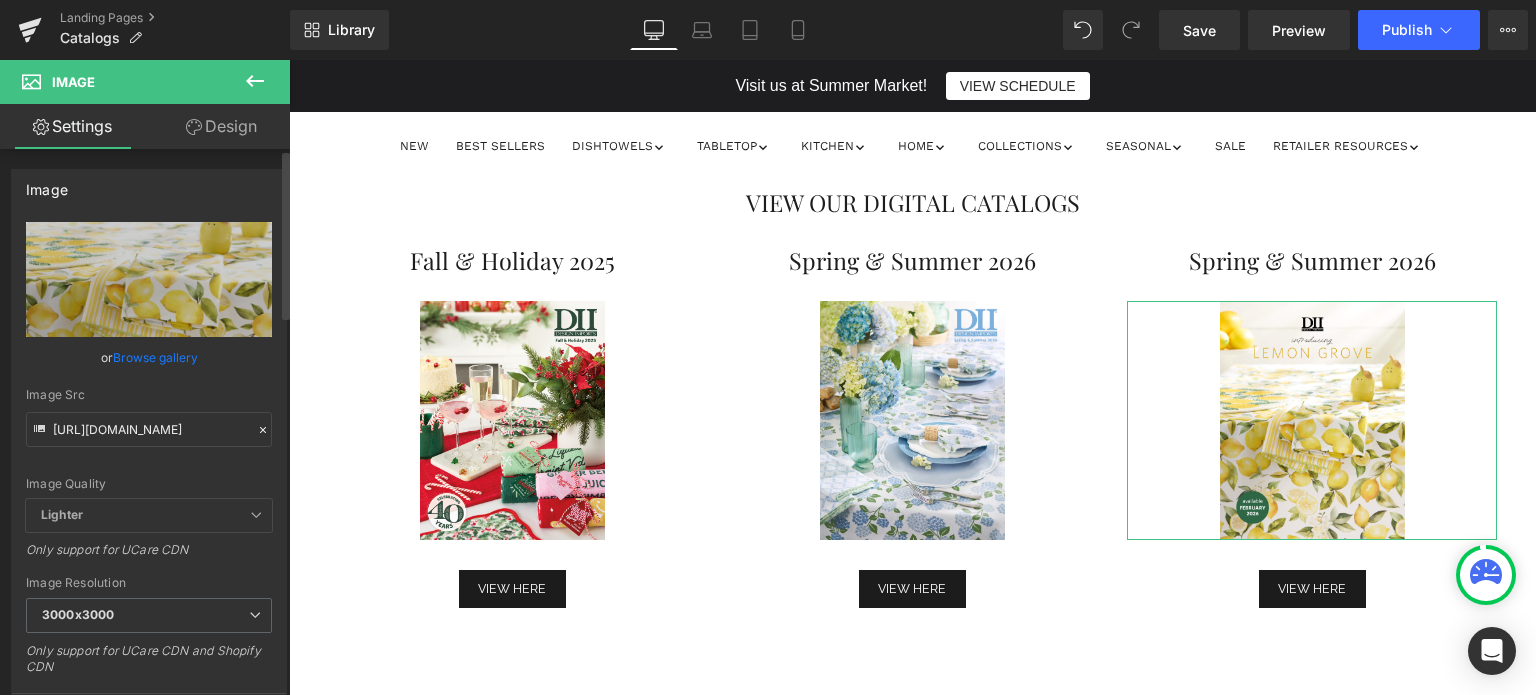
type input "[URL][DOMAIN_NAME]"
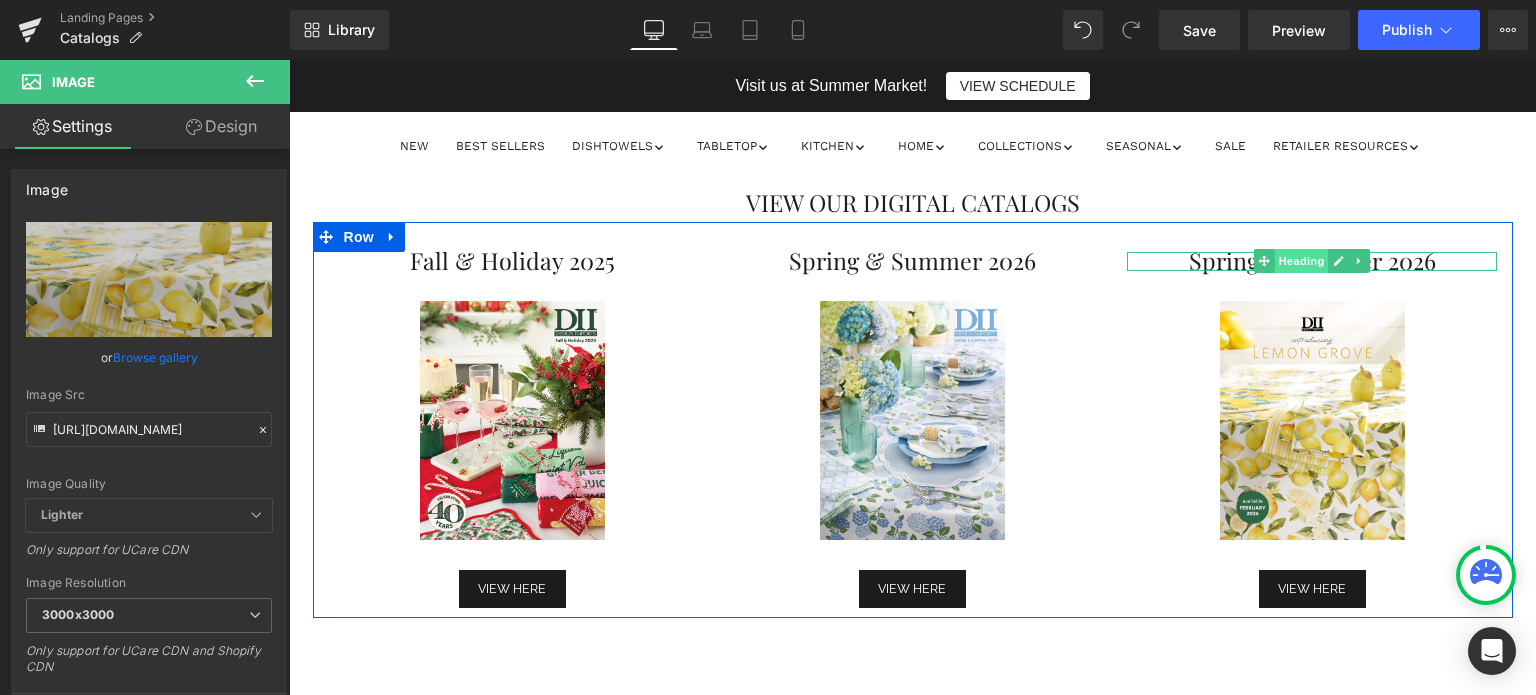
click at [1312, 263] on span "Heading" at bounding box center [1302, 261] width 54 height 24
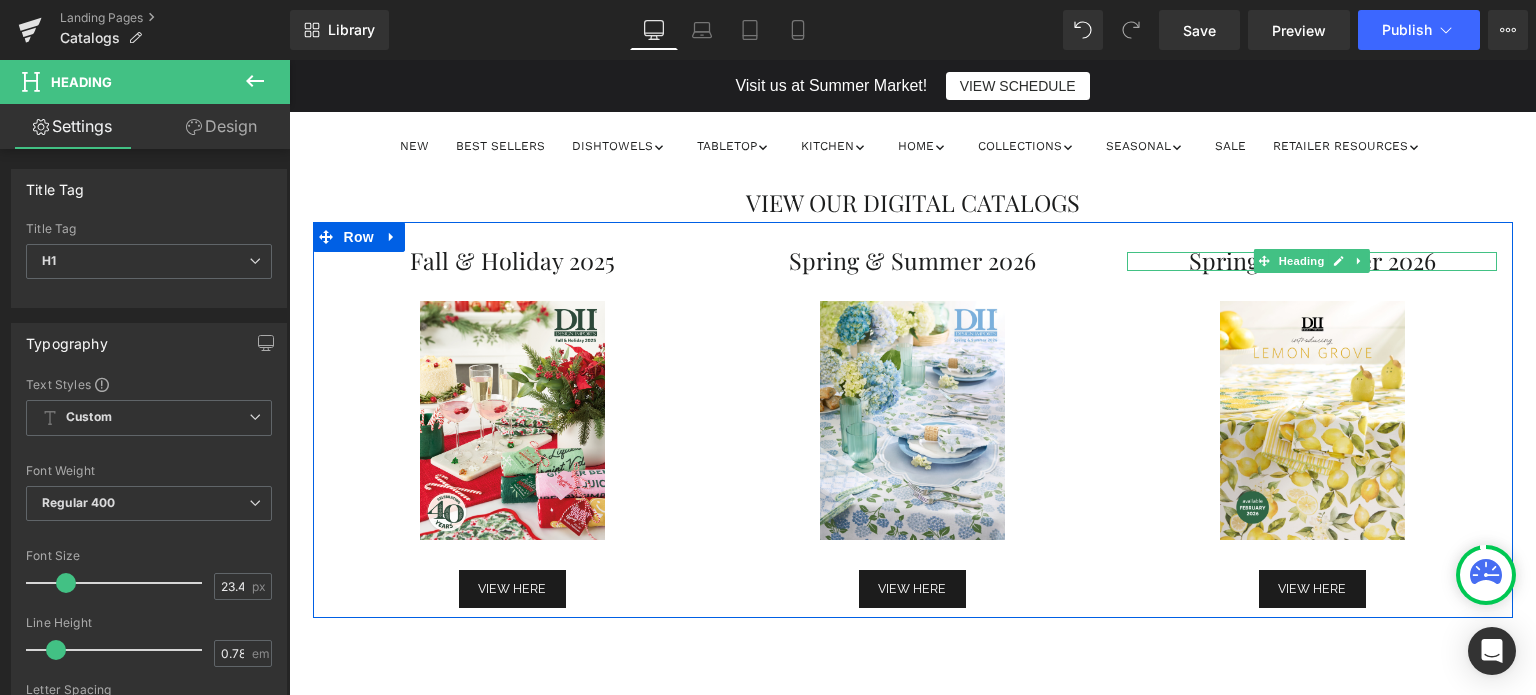
click at [1376, 263] on h1 "Spring & Summer 2026" at bounding box center [1312, 261] width 370 height 18
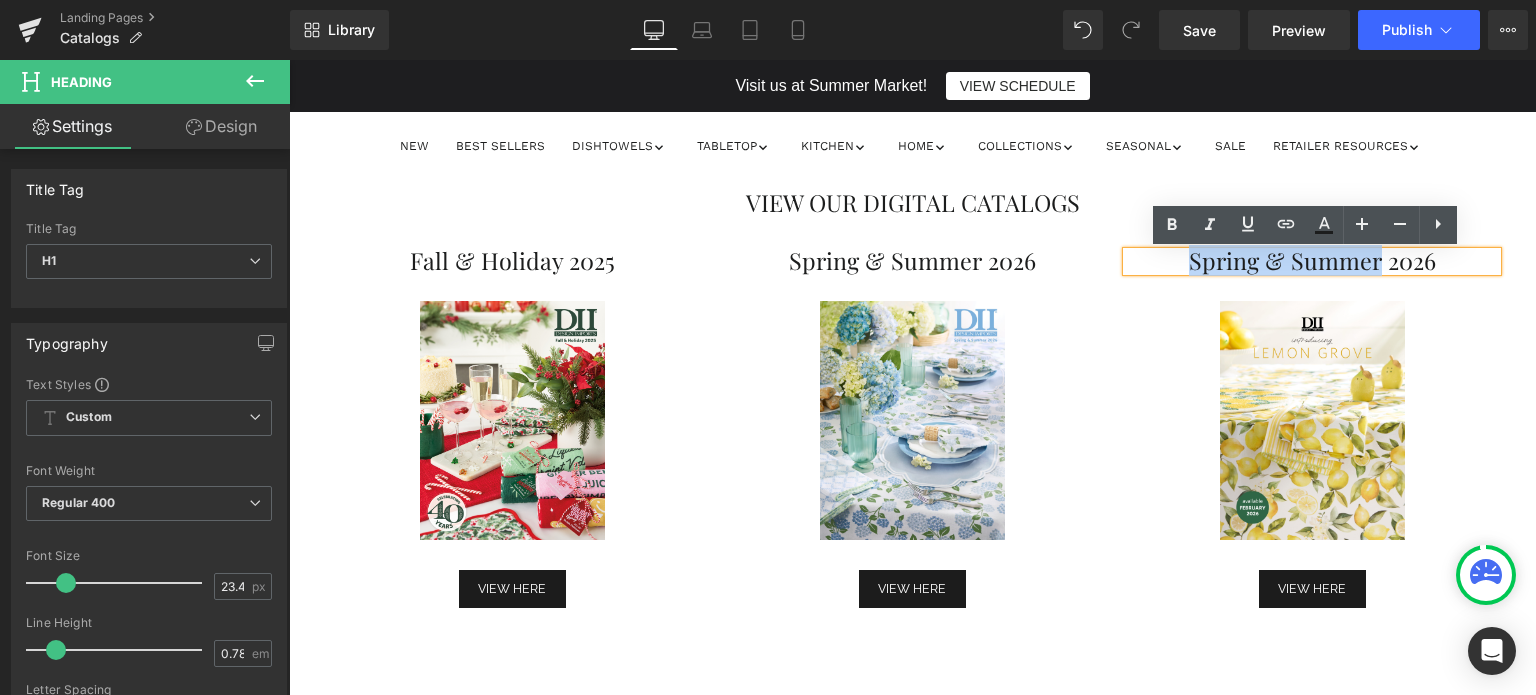
drag, startPoint x: 1374, startPoint y: 263, endPoint x: 1184, endPoint y: 268, distance: 190.0
click at [1184, 268] on h1 "Spring & Summer 2026" at bounding box center [1312, 261] width 370 height 18
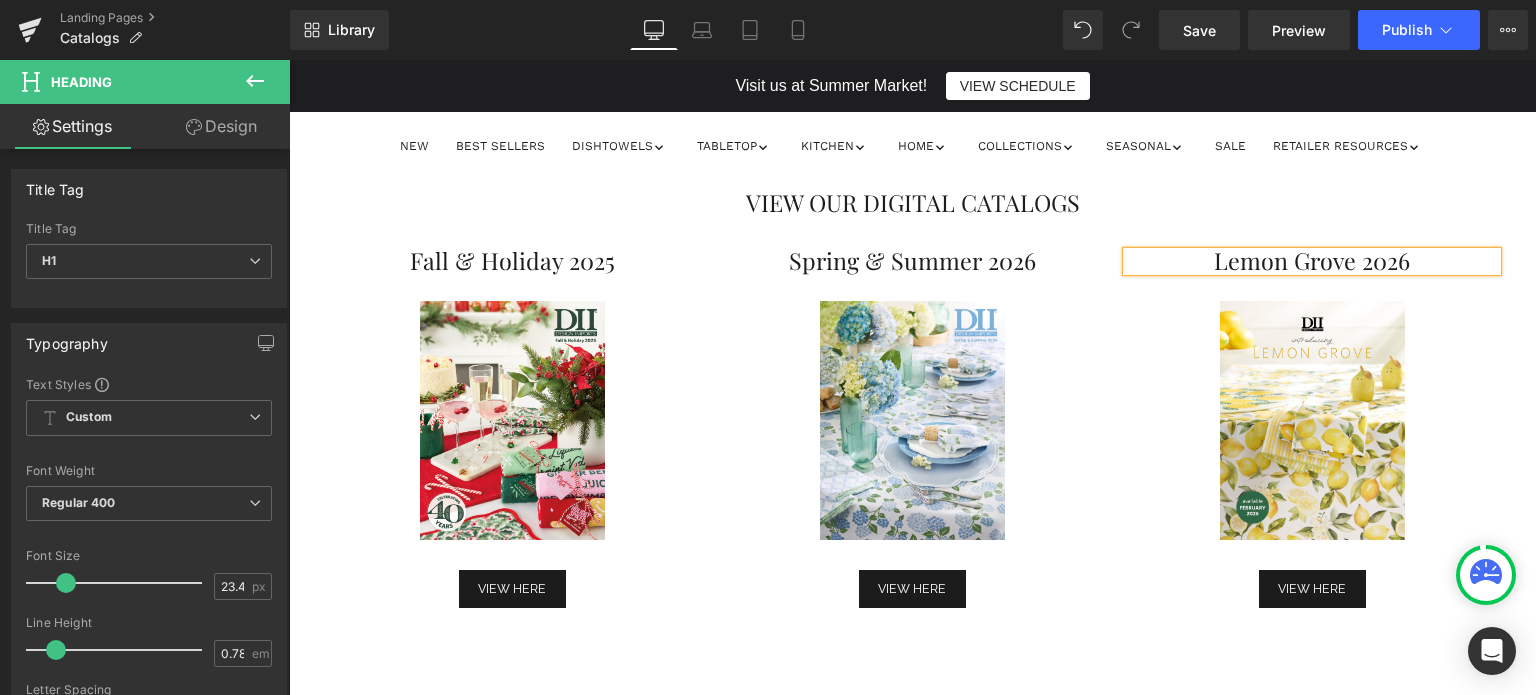
click at [1117, 343] on div "Lemon Grove 2026 Heading Separator Image Separator VIEW HERE Button" at bounding box center [1312, 430] width 400 height 356
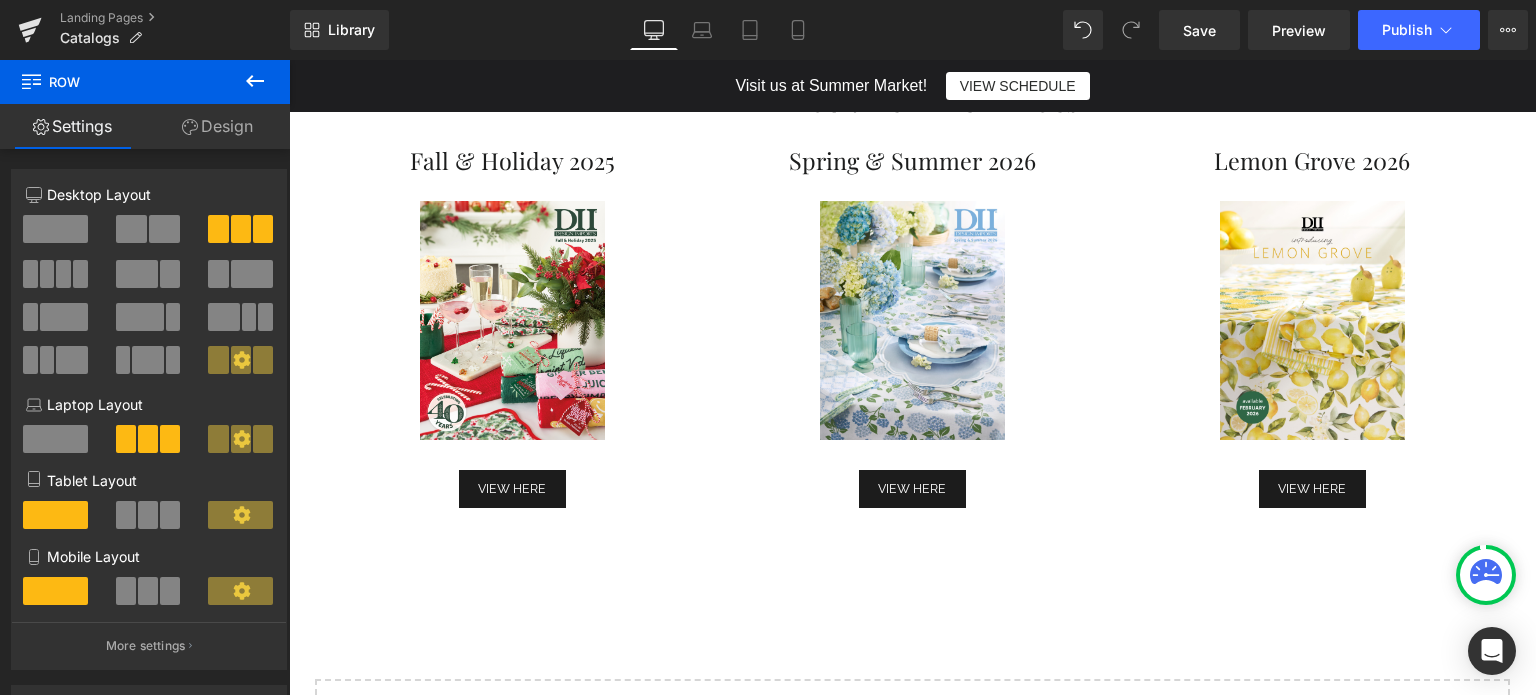
scroll to position [220, 0]
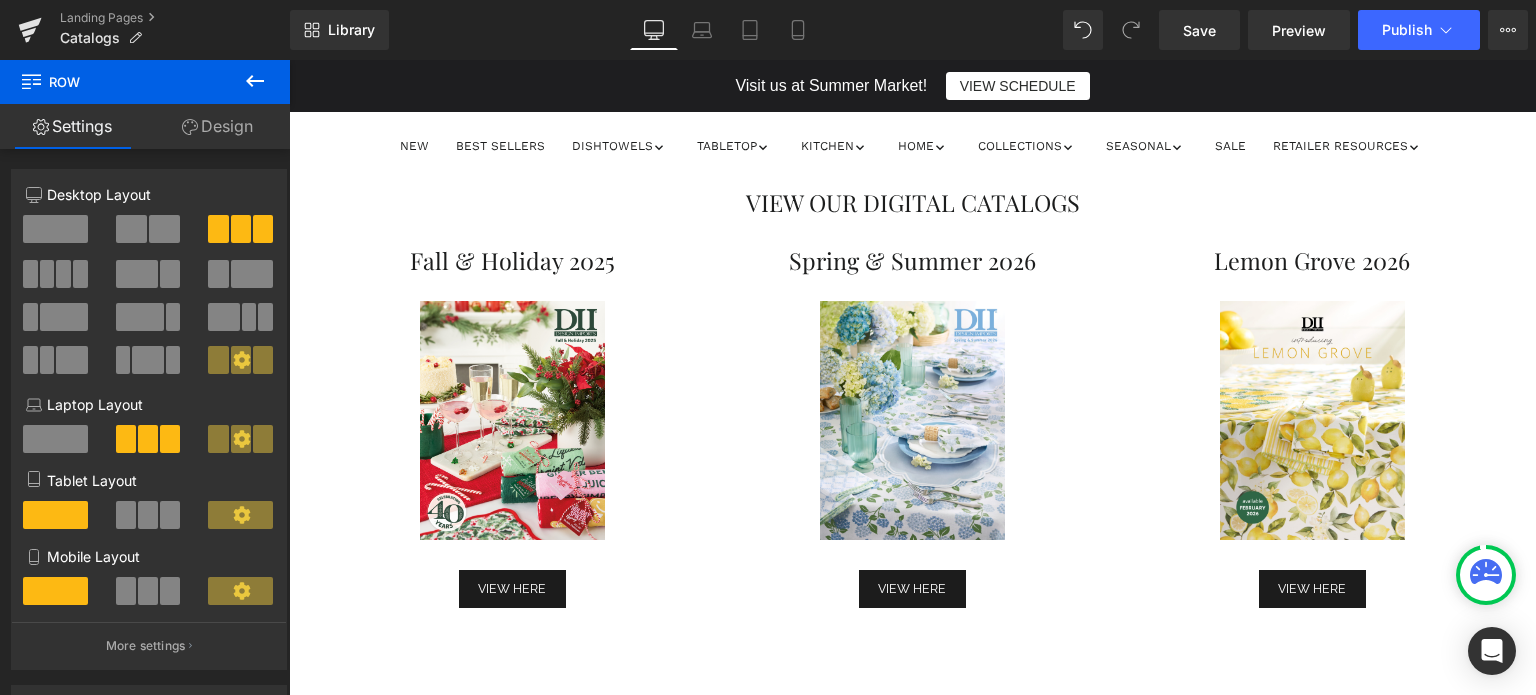
click at [256, 81] on icon at bounding box center [255, 81] width 18 height 12
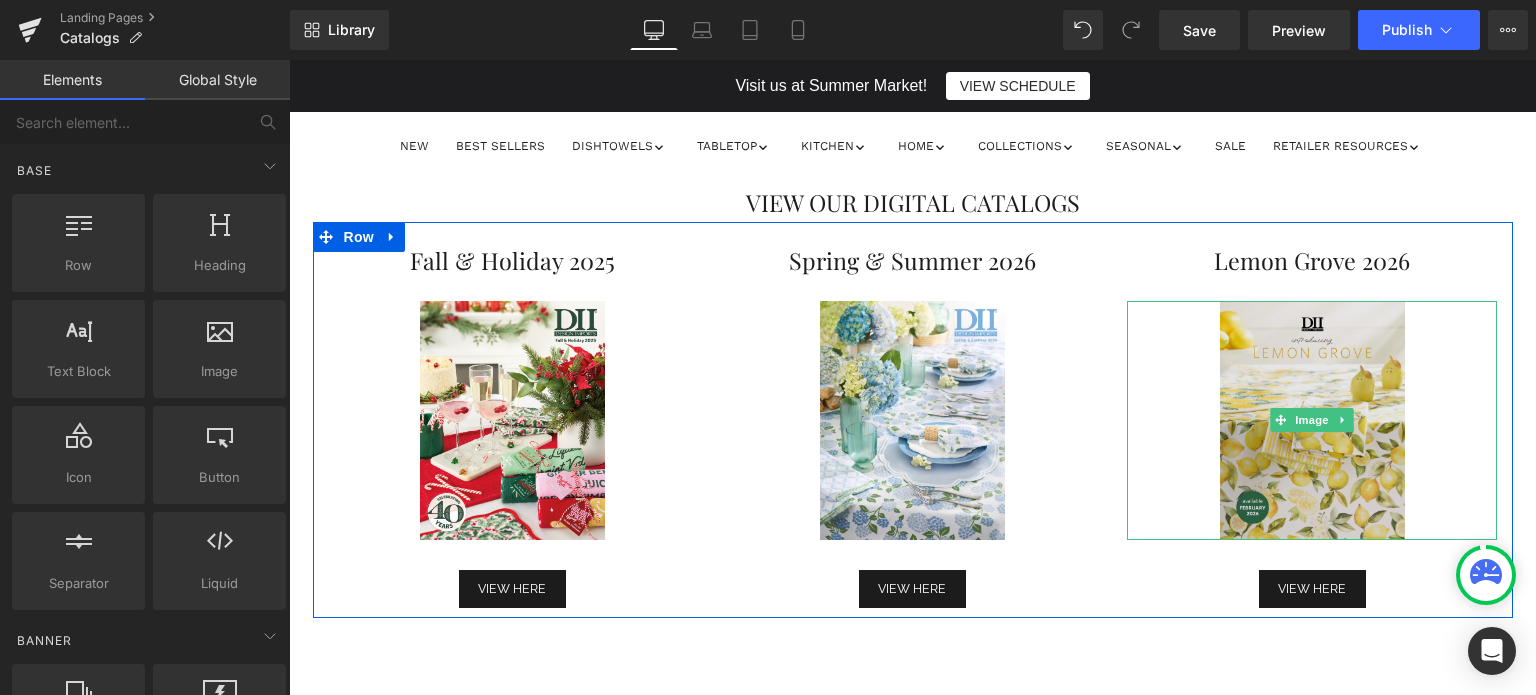
click at [1341, 481] on img at bounding box center [1312, 420] width 185 height 239
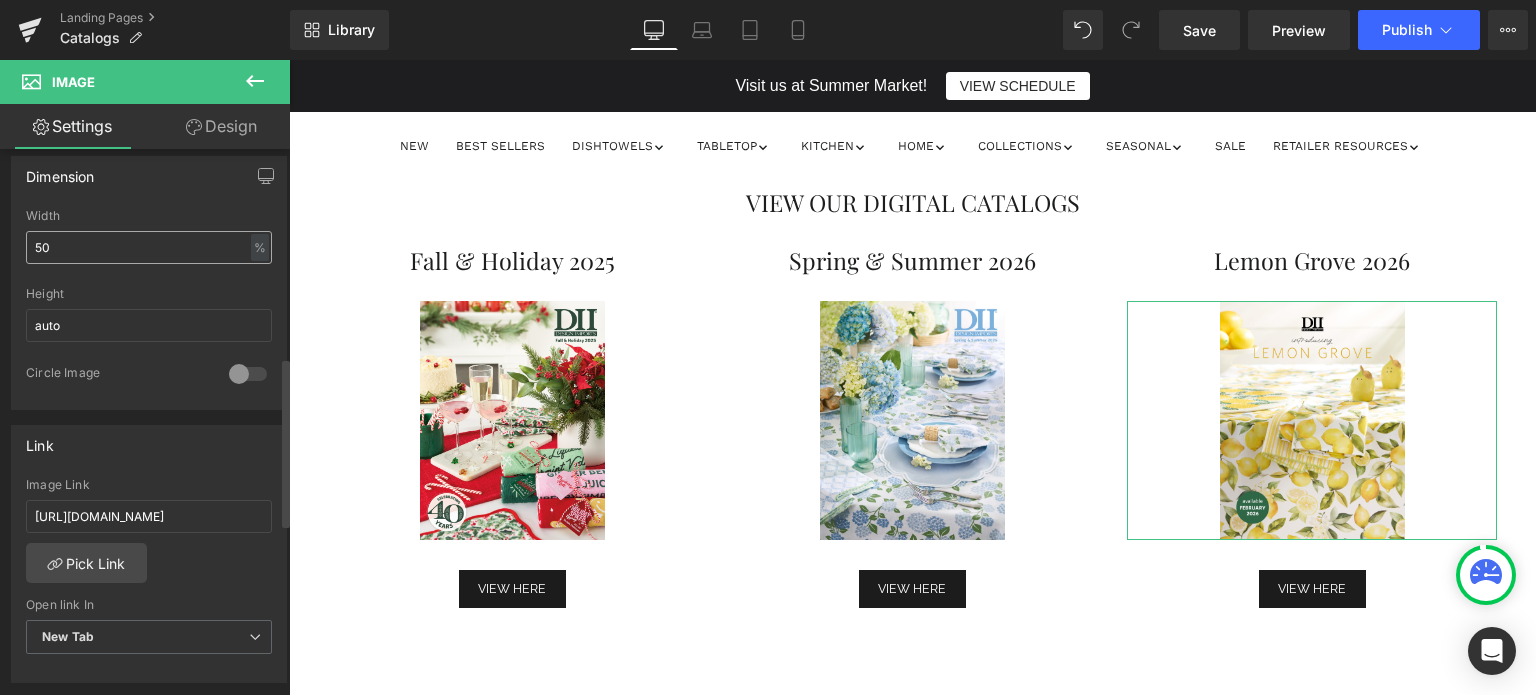
scroll to position [800, 0]
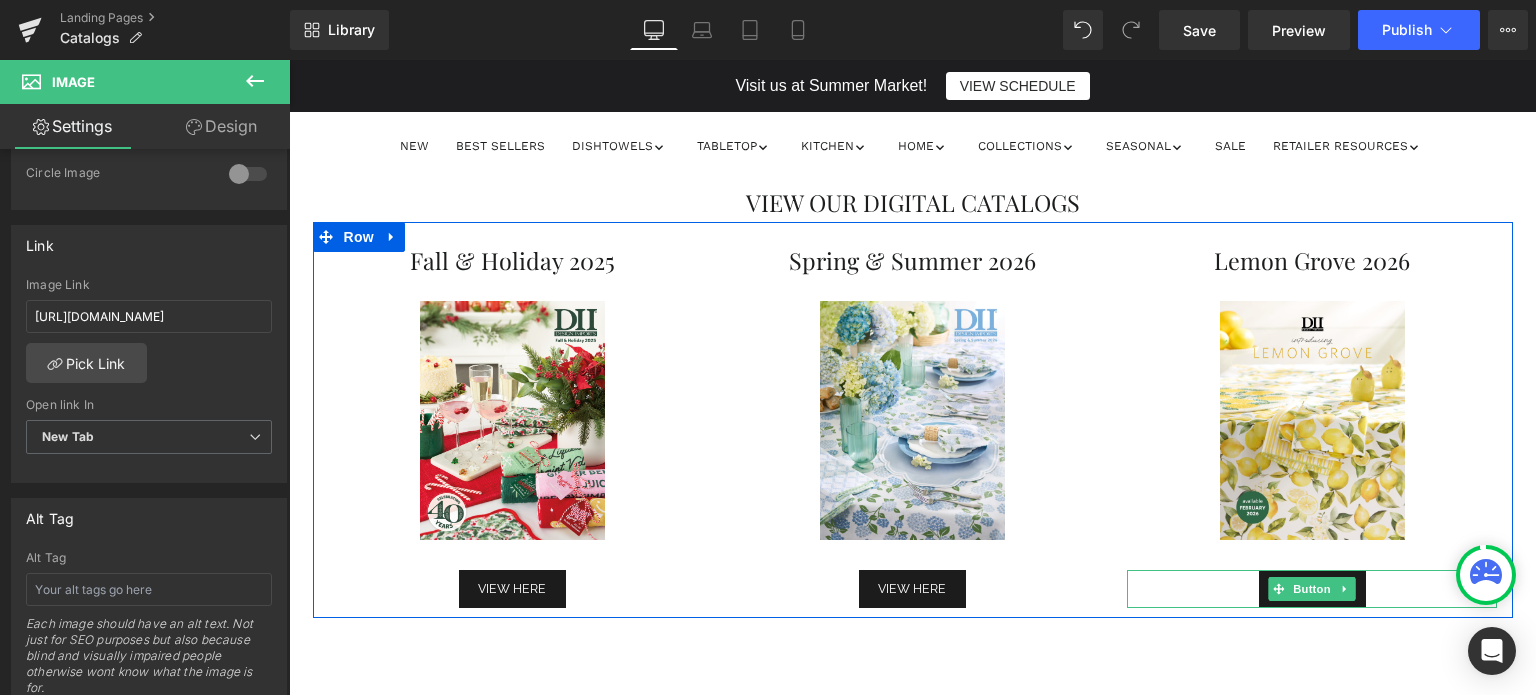
drag, startPoint x: 1308, startPoint y: 589, endPoint x: 1181, endPoint y: 580, distance: 127.3
click at [1308, 589] on span "Button" at bounding box center [1313, 589] width 46 height 24
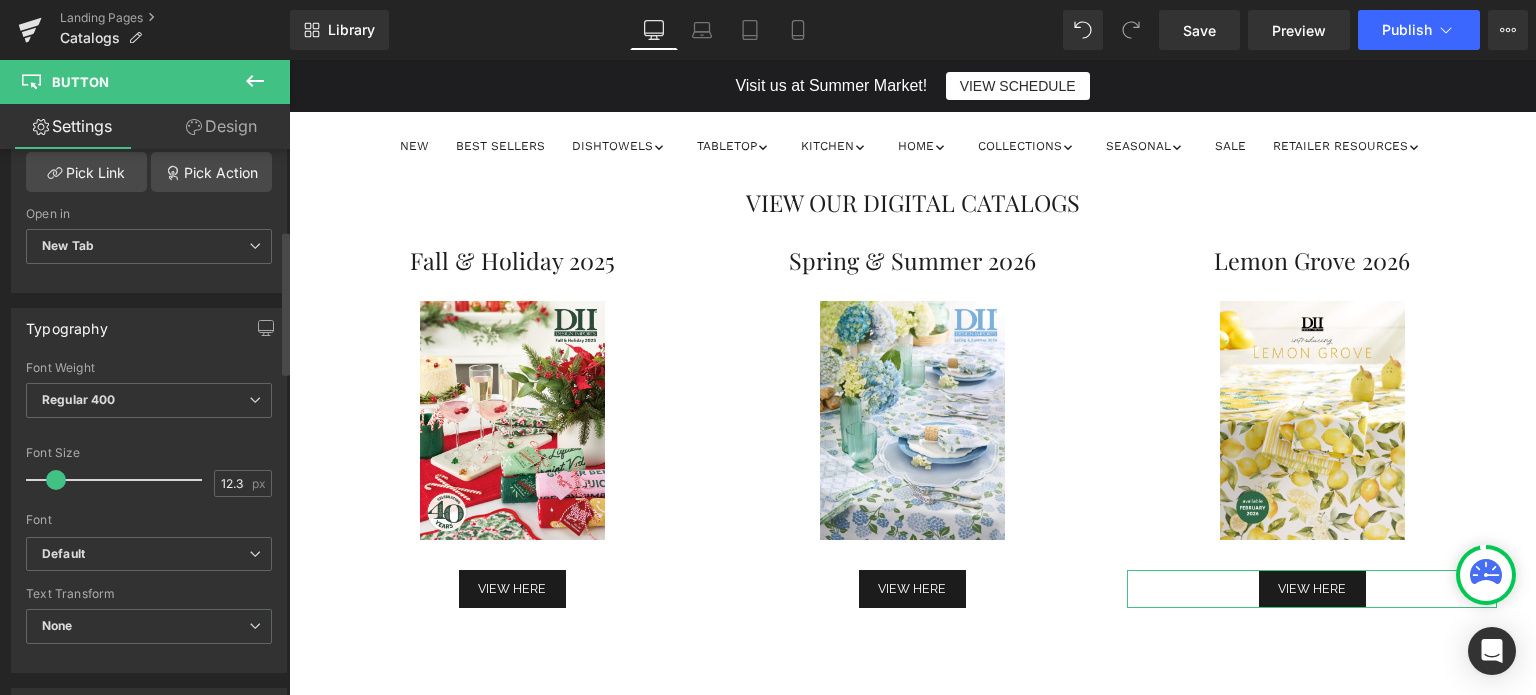
scroll to position [237, 0]
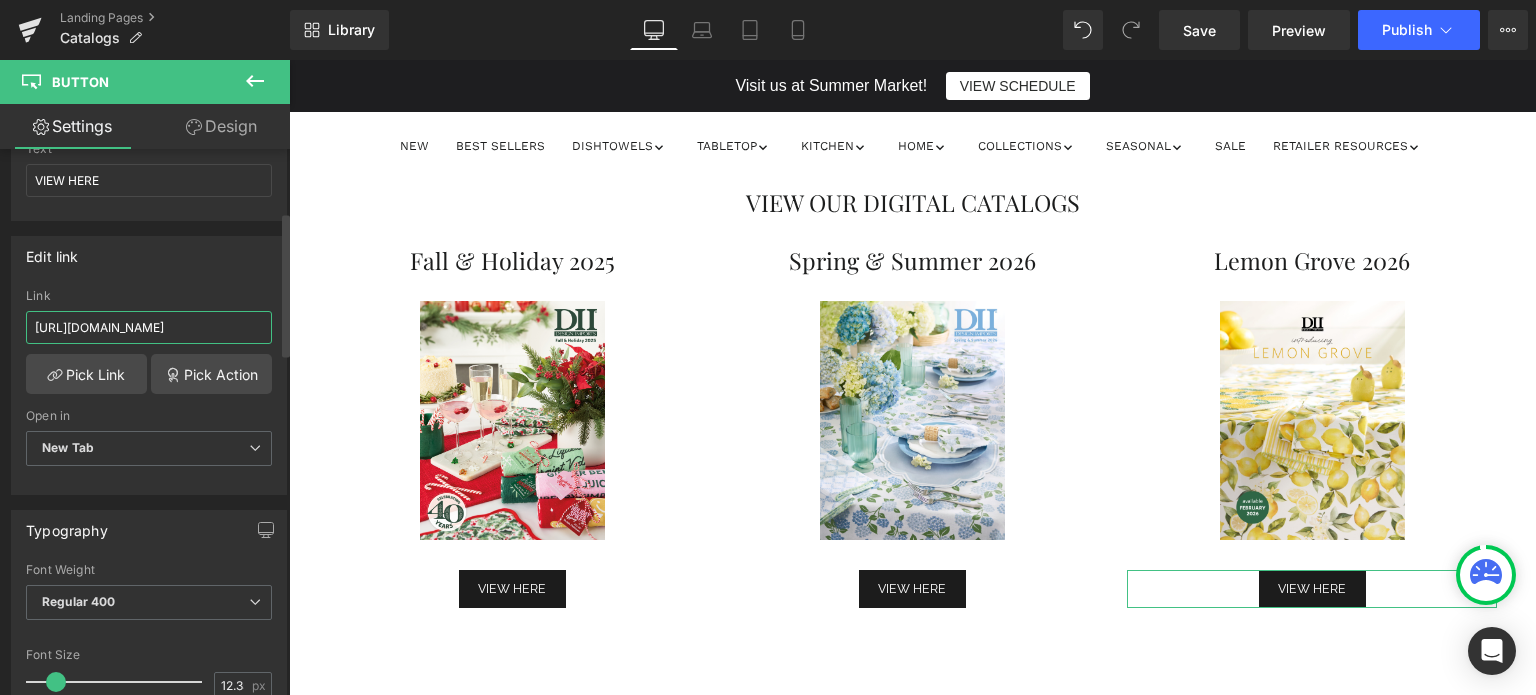
click at [140, 327] on input "[URL][DOMAIN_NAME]" at bounding box center [149, 327] width 246 height 33
paste input "SS26_Lemon_Grove_HiRes_Pages.pdf?v=1755181706"
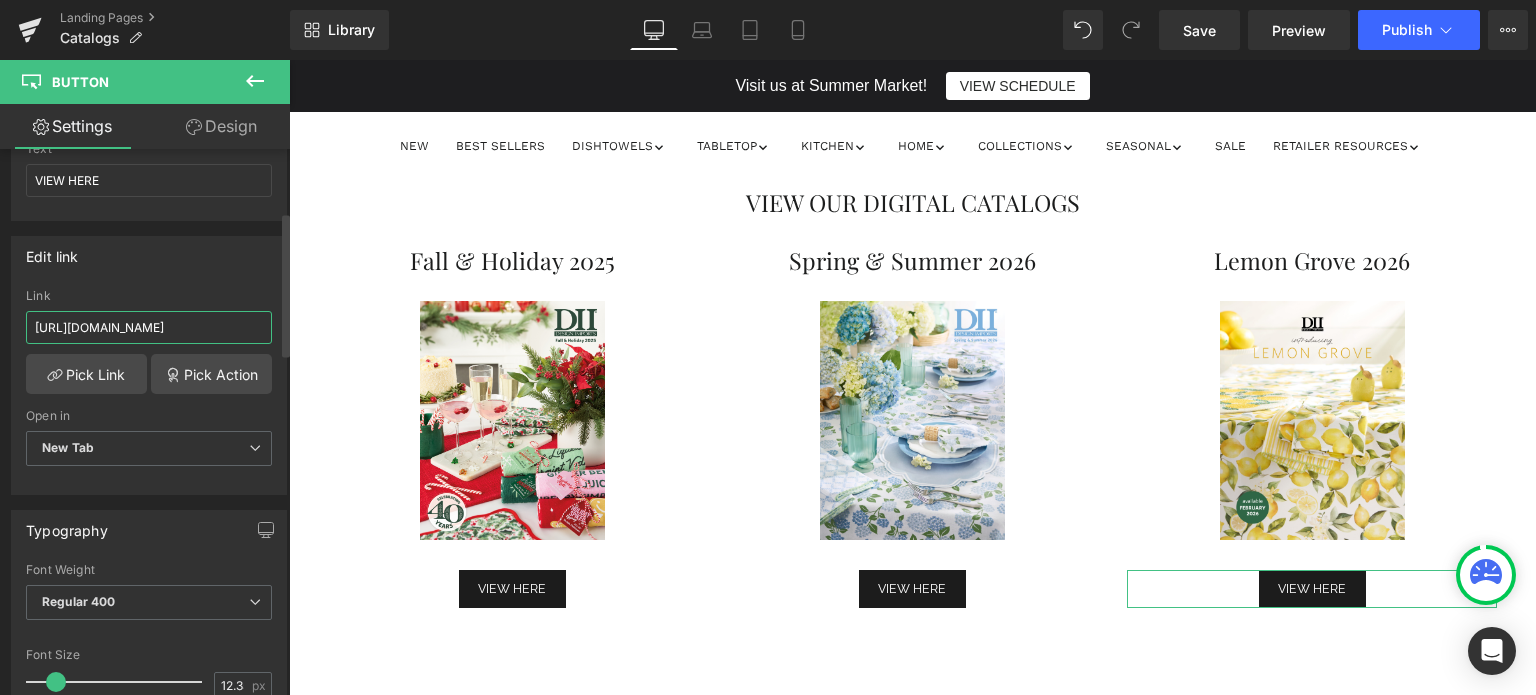
type input "[URL][DOMAIN_NAME]"
click at [161, 283] on div "Edit link [URL][DOMAIN_NAME] Link [URL][DOMAIN_NAME] Pick Link Pick Action Curr…" at bounding box center [149, 365] width 276 height 259
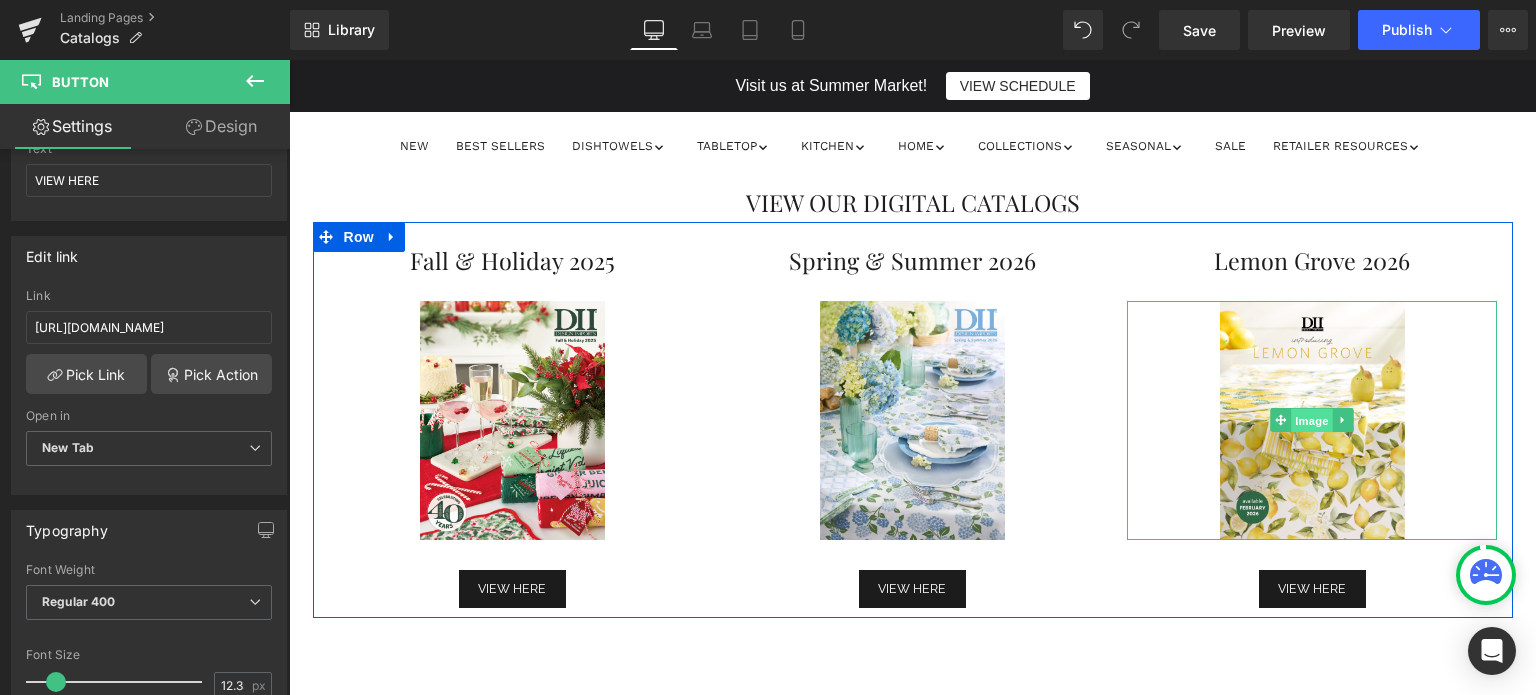
click at [1294, 431] on span "Image" at bounding box center [1313, 421] width 42 height 24
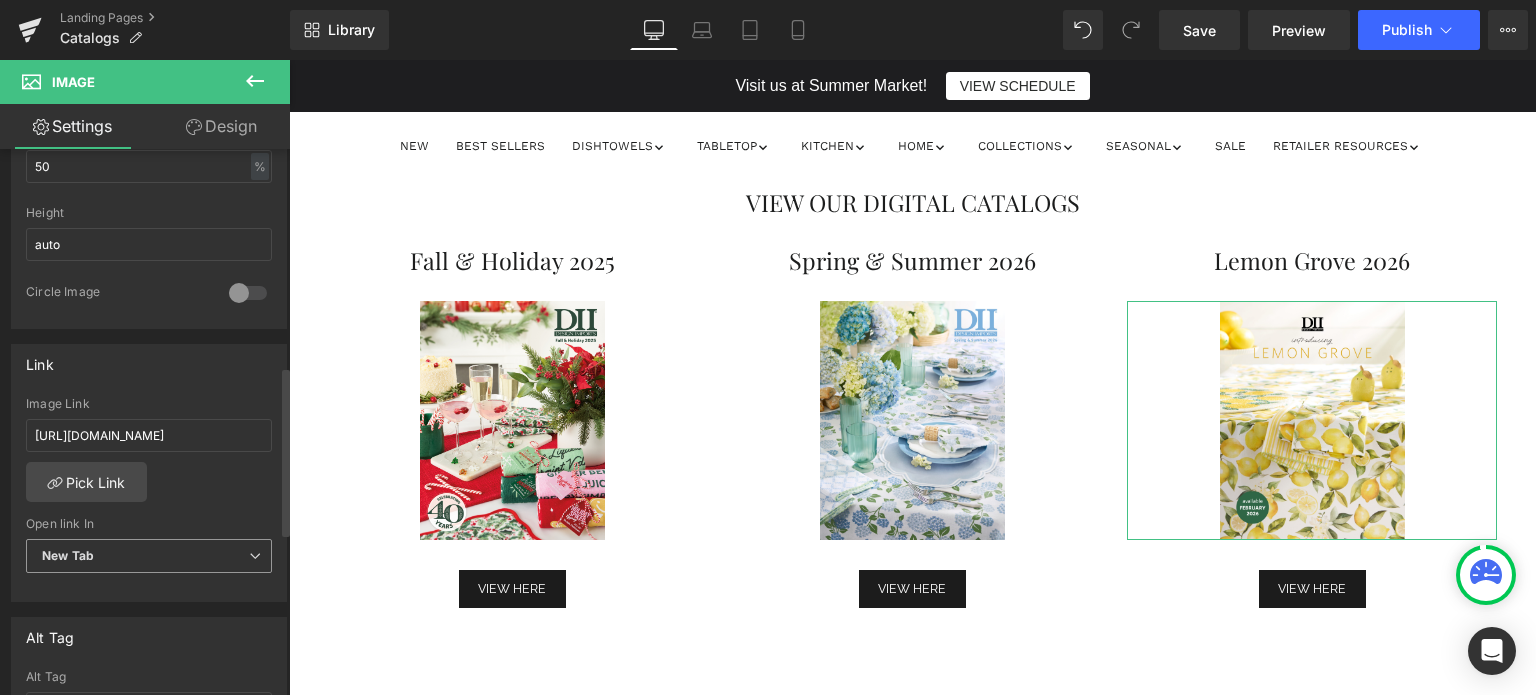
scroll to position [700, 0]
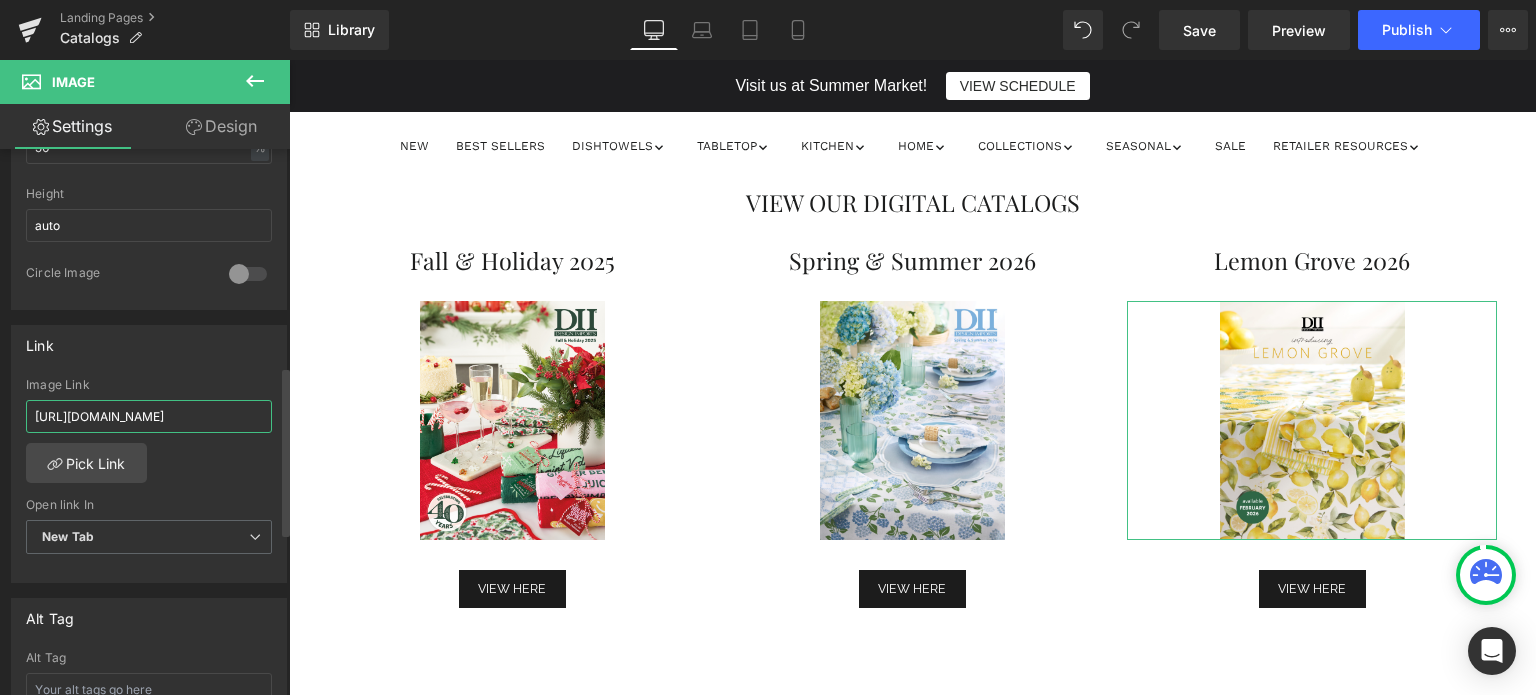
click at [187, 417] on input "[URL][DOMAIN_NAME]" at bounding box center [149, 416] width 246 height 33
paste input "SS26_Lemon_Grove_HiRes_Pages.pdf?v=1755181706"
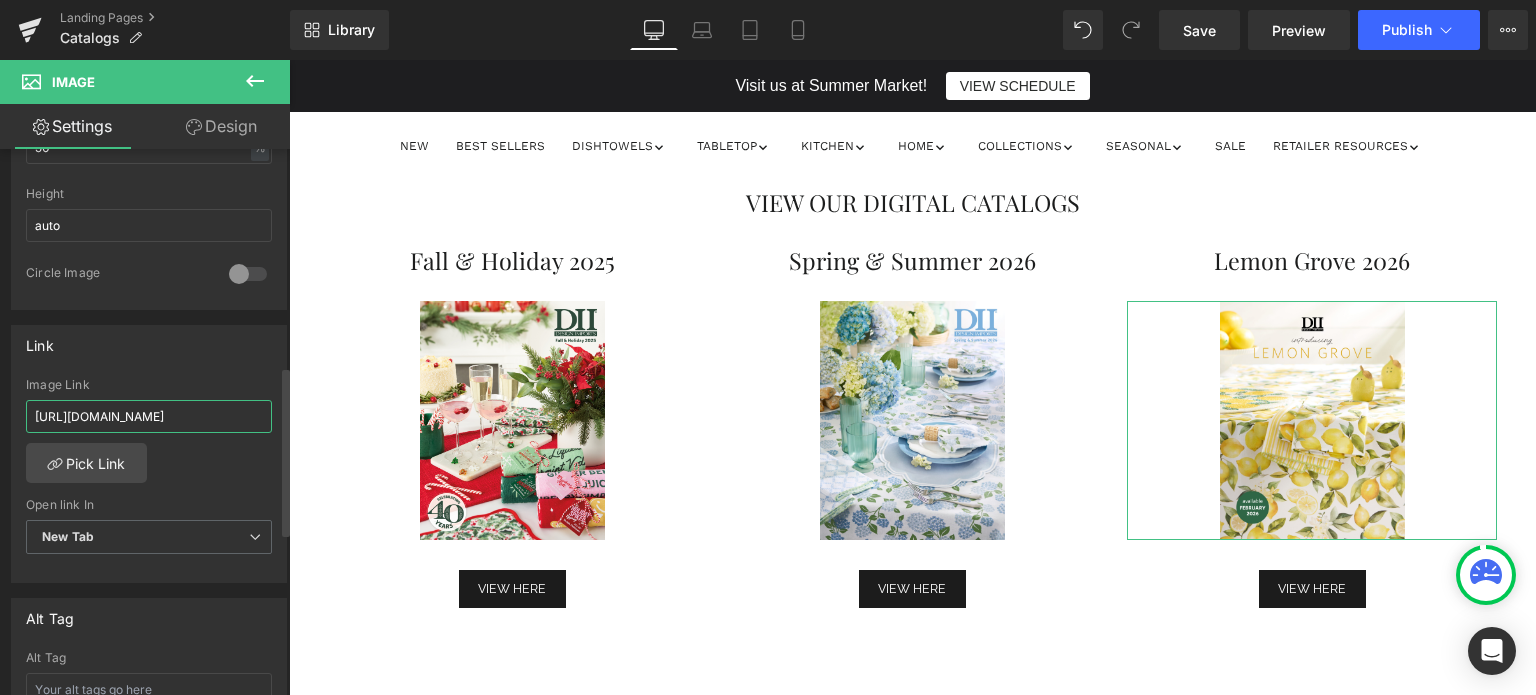
type input "[URL][DOMAIN_NAME]"
click at [205, 477] on div "[URL][DOMAIN_NAME] Image Link [URL][DOMAIN_NAME] Pick Link Current Tab New Tab …" at bounding box center [149, 480] width 274 height 205
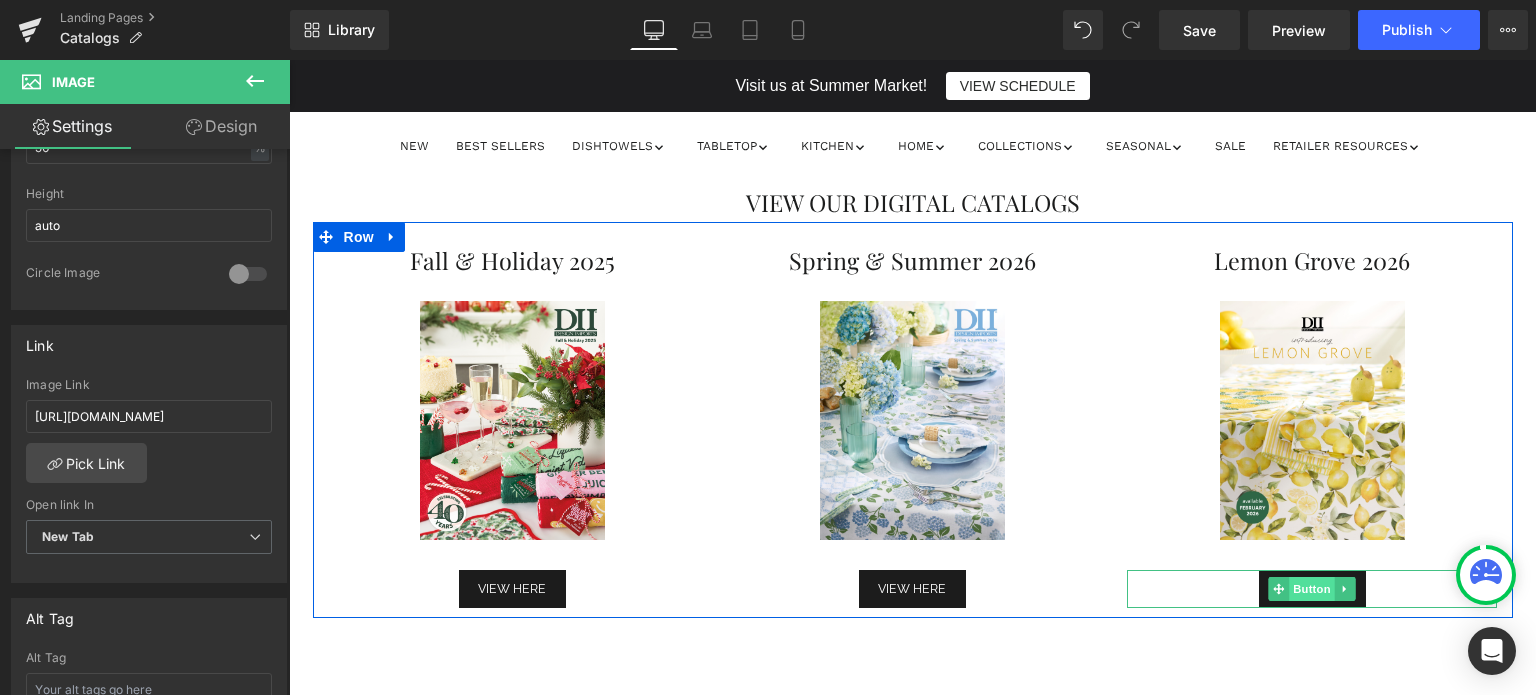
click at [1302, 583] on span "Button" at bounding box center [1313, 589] width 46 height 24
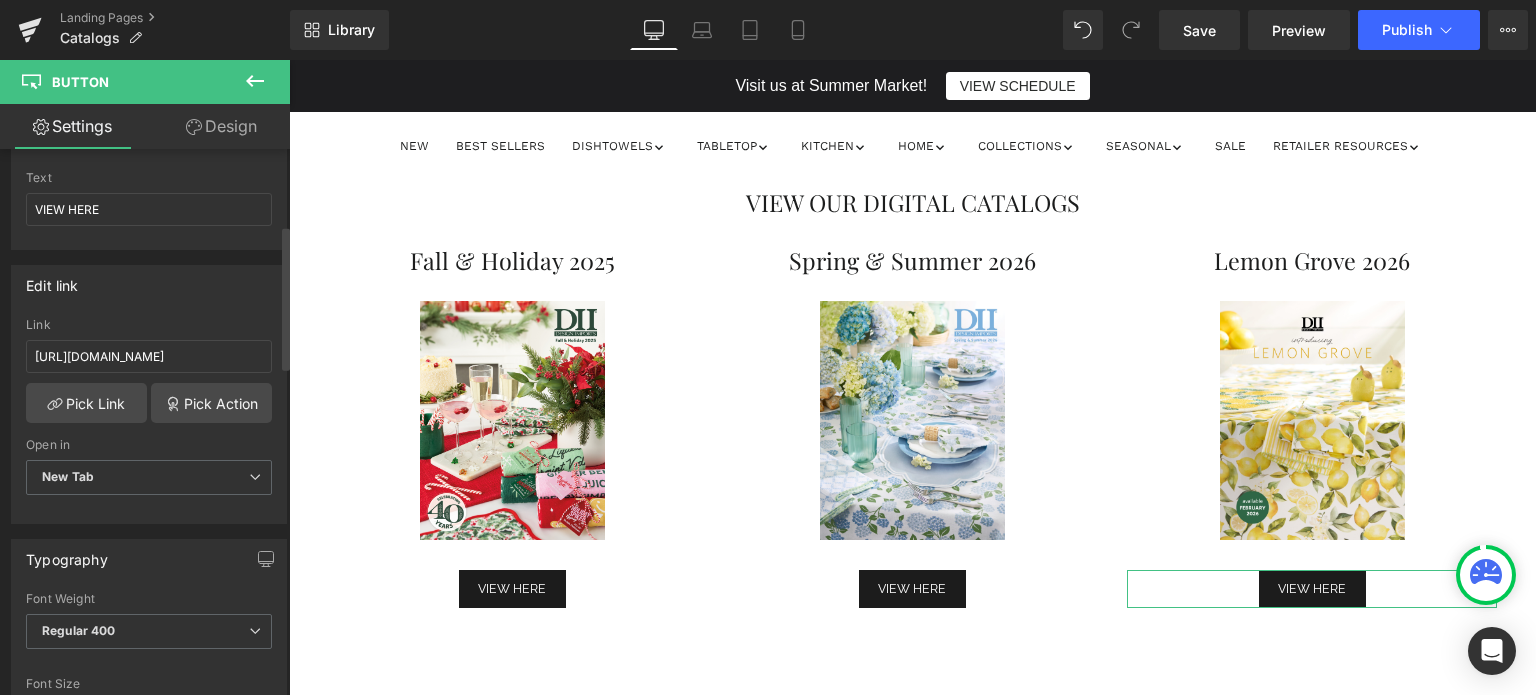
scroll to position [200, 0]
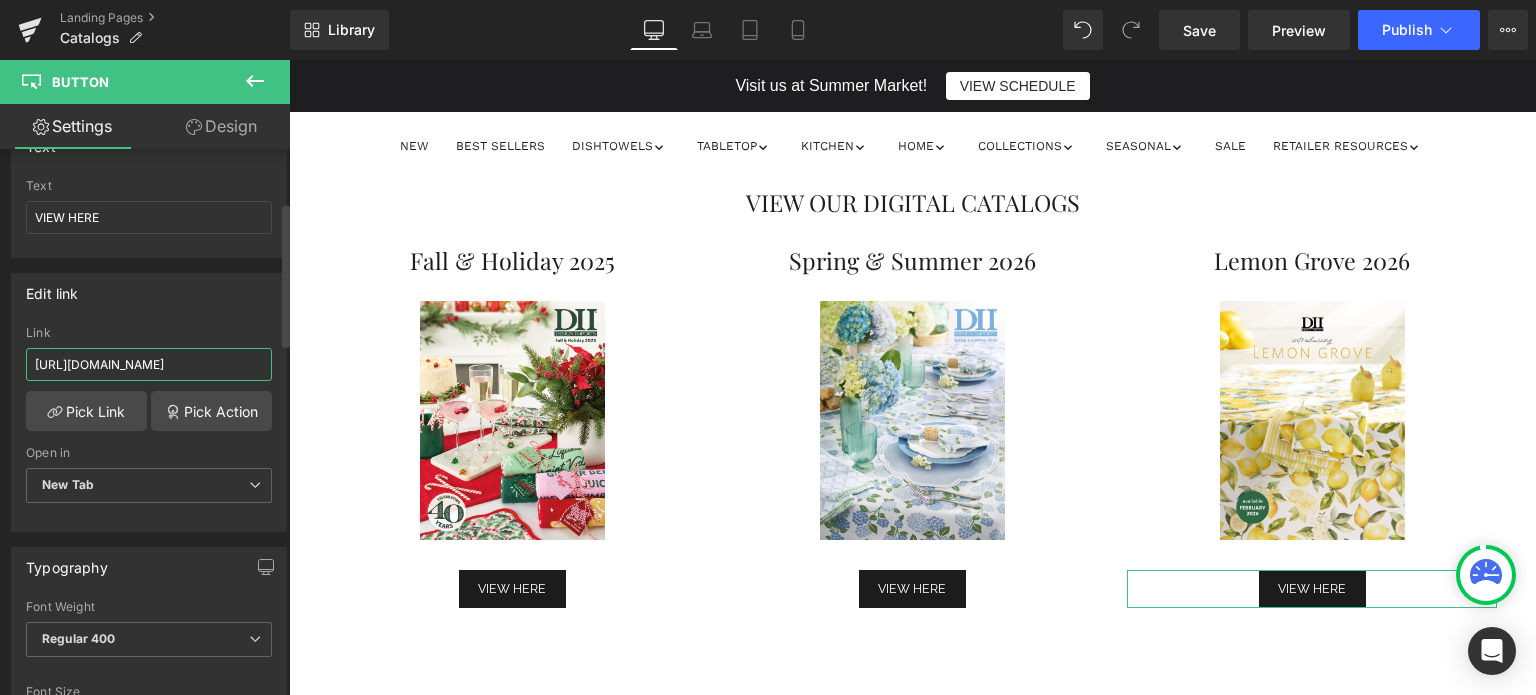
click at [168, 349] on input "[URL][DOMAIN_NAME]" at bounding box center [149, 364] width 246 height 33
click at [172, 326] on div "Link" at bounding box center [149, 333] width 246 height 14
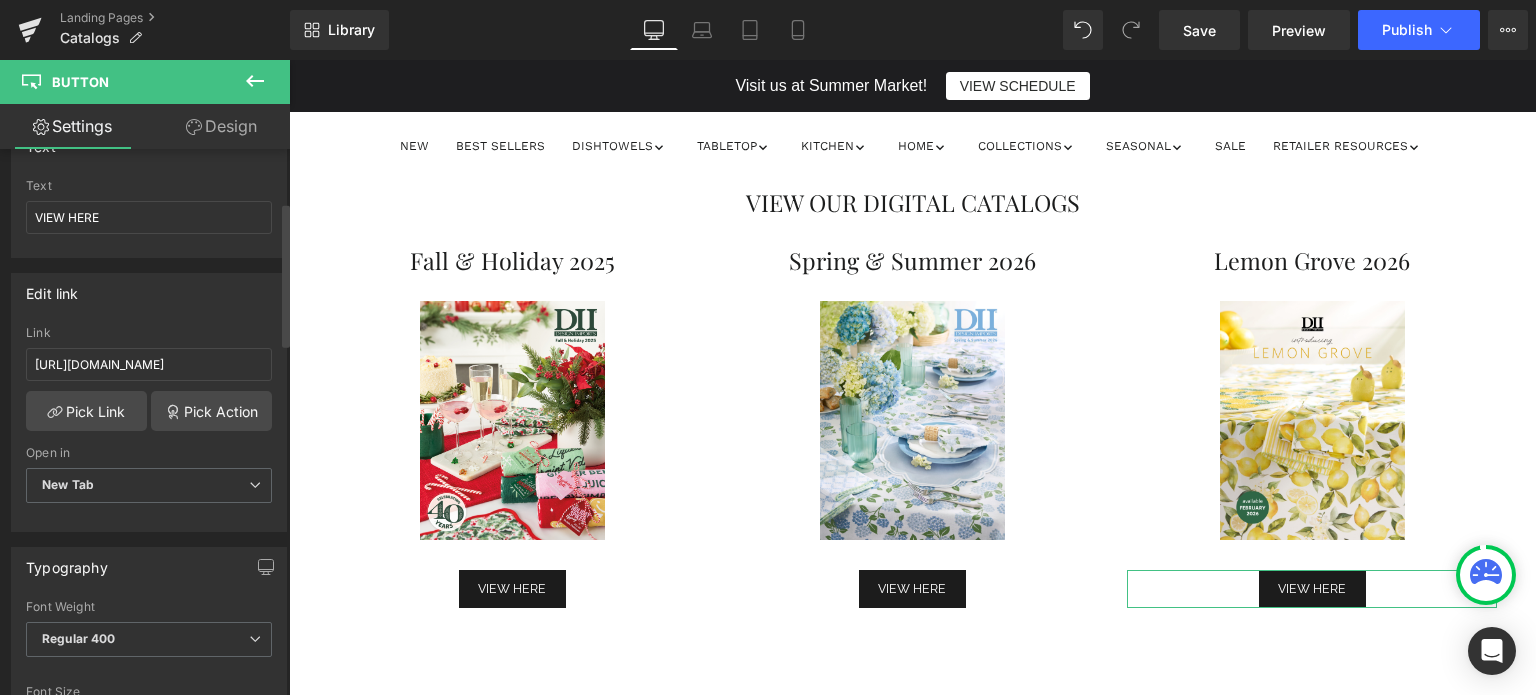
scroll to position [0, 0]
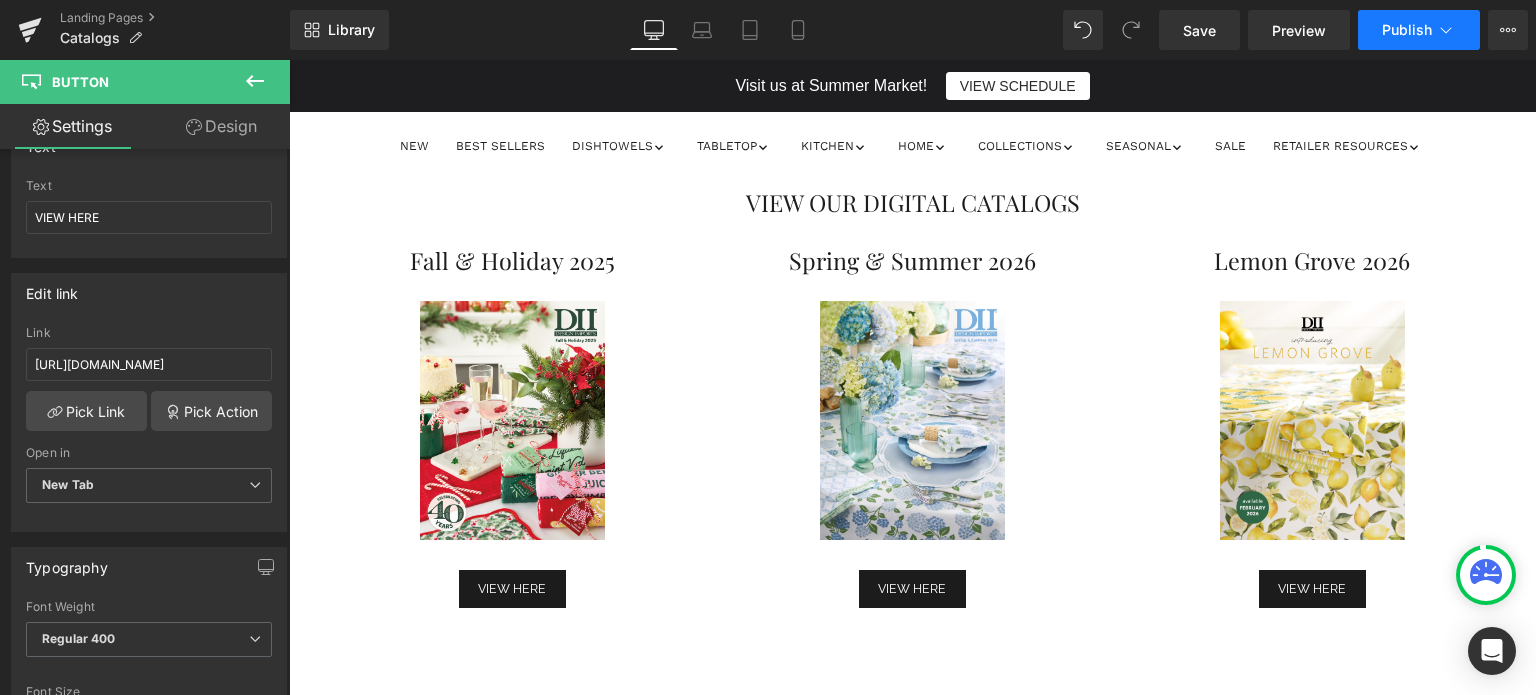
click at [1416, 35] on span "Publish" at bounding box center [1407, 30] width 50 height 16
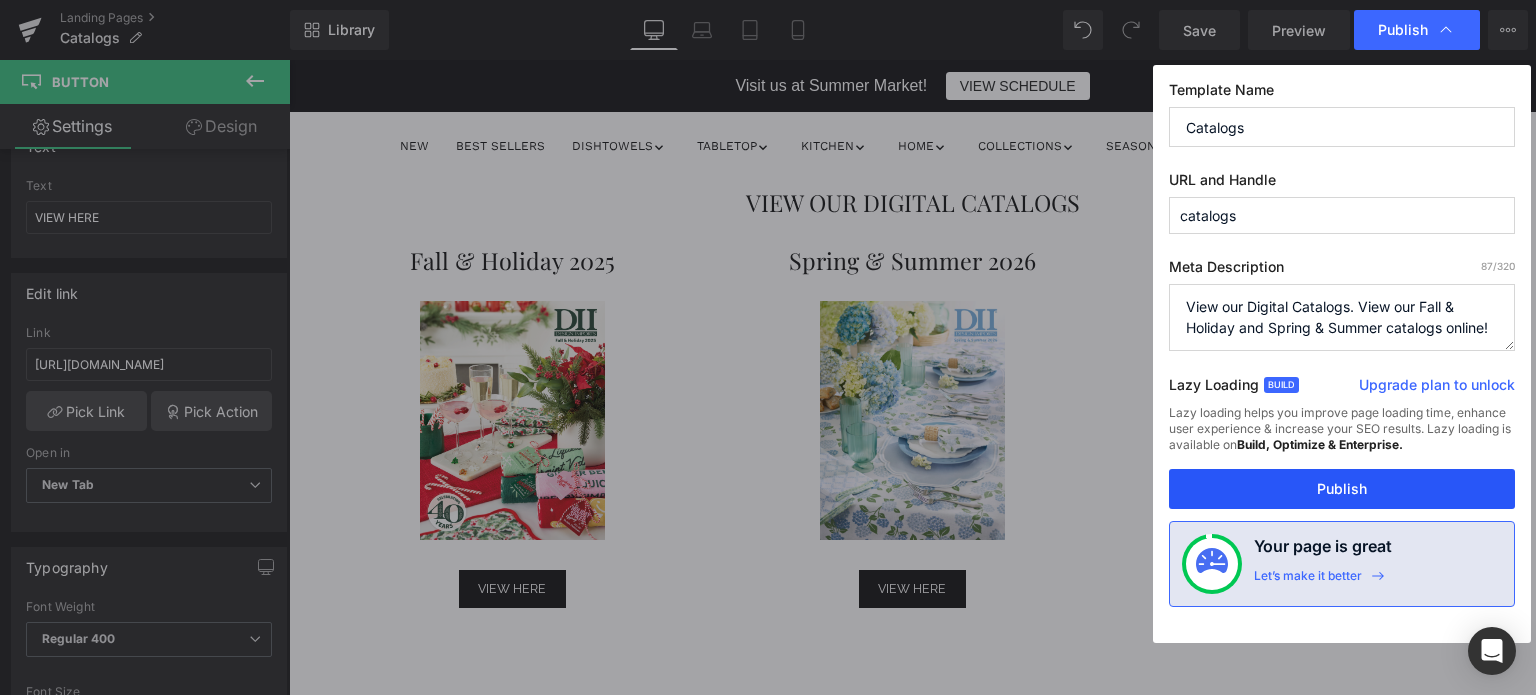
click at [1312, 483] on button "Publish" at bounding box center [1342, 489] width 346 height 40
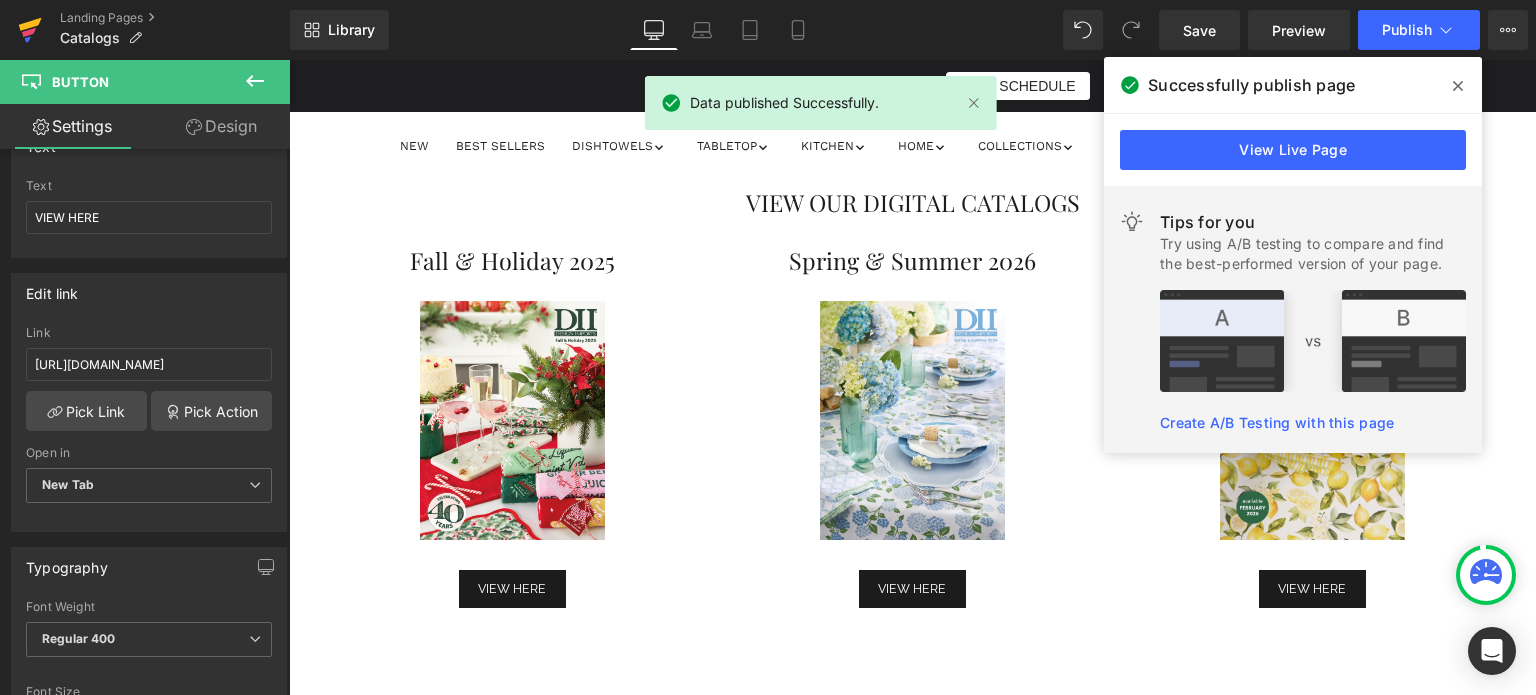
click at [21, 23] on icon at bounding box center [30, 30] width 24 height 50
